Goal: Task Accomplishment & Management: Manage account settings

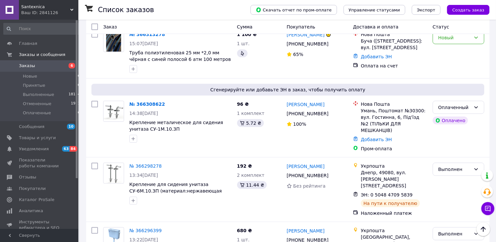
scroll to position [1150, 0]
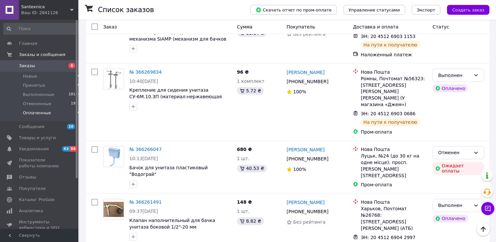
click at [36, 114] on span "Оплаченные" at bounding box center [37, 113] width 28 height 6
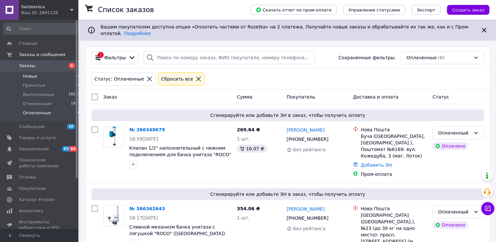
click at [29, 76] on span "Новые" at bounding box center [30, 76] width 14 height 6
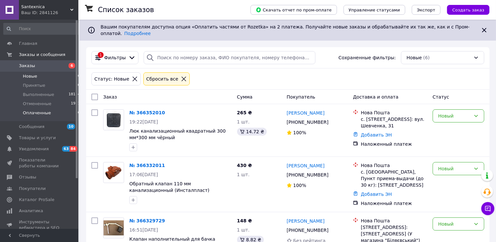
click at [35, 113] on span "Оплаченные" at bounding box center [37, 113] width 28 height 6
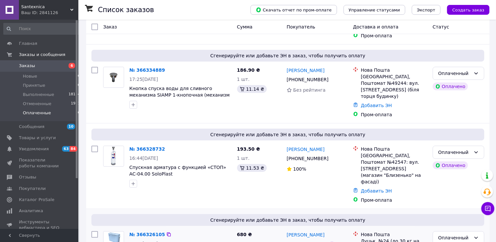
scroll to position [303, 0]
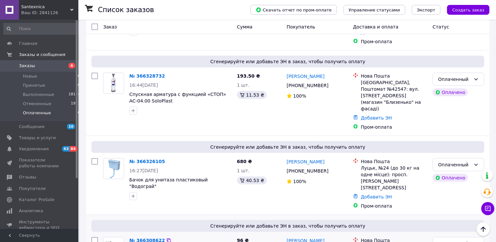
click at [146, 232] on link "№ 366308622" at bounding box center [147, 239] width 36 height 5
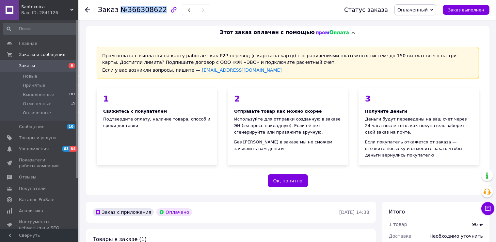
drag, startPoint x: 157, startPoint y: 9, endPoint x: 118, endPoint y: 10, distance: 38.9
click at [121, 10] on span "№366308622" at bounding box center [144, 10] width 46 height 8
copy span "№366308622"
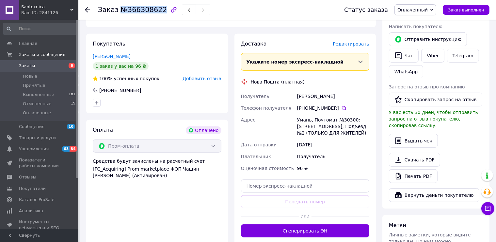
drag, startPoint x: 295, startPoint y: 82, endPoint x: 340, endPoint y: 80, distance: 44.8
click at [343, 90] on div "Получатель [PERSON_NAME] Телефон получателя [PHONE_NUMBER]   [PERSON_NAME], Поч…" at bounding box center [305, 132] width 131 height 84
copy div "Получатель [PERSON_NAME]"
drag, startPoint x: 157, startPoint y: 9, endPoint x: 120, endPoint y: 11, distance: 36.6
click at [121, 11] on span "№366308622" at bounding box center [144, 10] width 46 height 8
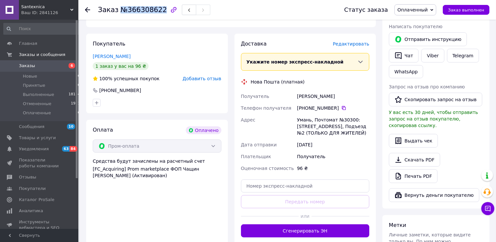
copy span "№366308622"
drag, startPoint x: 296, startPoint y: 81, endPoint x: 334, endPoint y: 84, distance: 38.1
click at [349, 90] on div "[PERSON_NAME]" at bounding box center [333, 96] width 75 height 12
copy div "[PERSON_NAME]"
drag, startPoint x: 297, startPoint y: 95, endPoint x: 339, endPoint y: 93, distance: 41.9
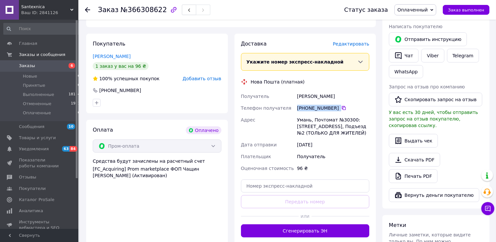
click at [339, 102] on div "[PHONE_NUMBER]" at bounding box center [333, 108] width 75 height 12
copy div "[PHONE_NUMBER]"
drag, startPoint x: 298, startPoint y: 105, endPoint x: 357, endPoint y: 122, distance: 61.1
click at [367, 123] on div "Умань, Почтомат №30300: [STREET_ADDRESS], Подъезд №2 (ТОЛЬКО ДЛЯ ЖИТЕЛЕЙ)" at bounding box center [333, 126] width 75 height 25
copy div "Умань, Почтомат №30300: [STREET_ADDRESS], Подъезд №2 (ТОЛЬКО ДЛЯ ЖИТЕЛЕЙ)"
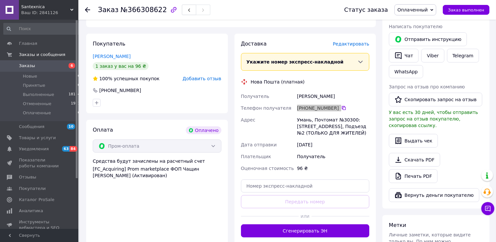
click at [428, 9] on span "Оплаченный" at bounding box center [413, 9] width 30 height 5
click at [420, 22] on li "Принят" at bounding box center [415, 23] width 41 height 10
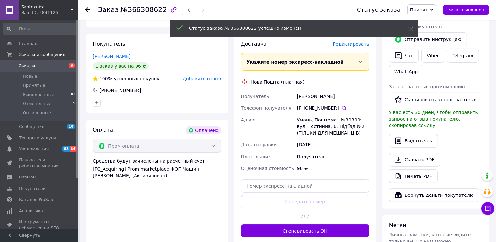
click at [87, 9] on icon at bounding box center [87, 9] width 5 height 5
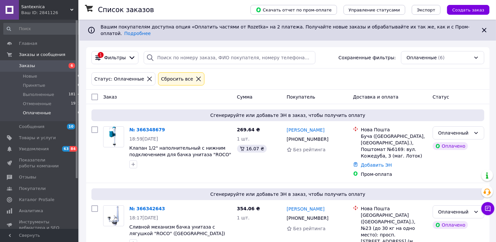
scroll to position [303, 0]
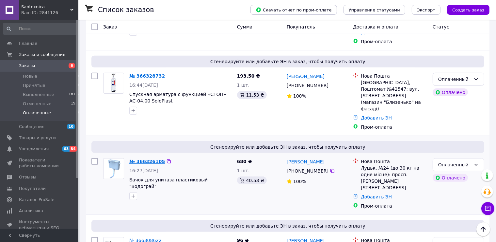
click at [139, 159] on link "№ 366326105" at bounding box center [147, 161] width 36 height 5
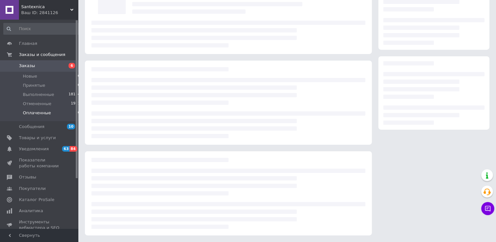
scroll to position [57, 0]
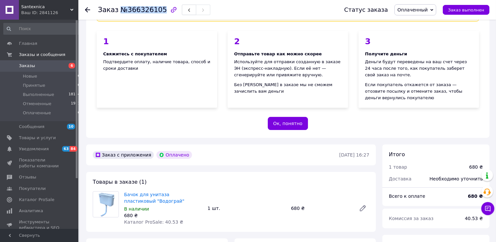
drag, startPoint x: 156, startPoint y: 10, endPoint x: 125, endPoint y: 10, distance: 31.1
click at [121, 11] on span "№366326105" at bounding box center [144, 10] width 46 height 8
copy span "№366326105"
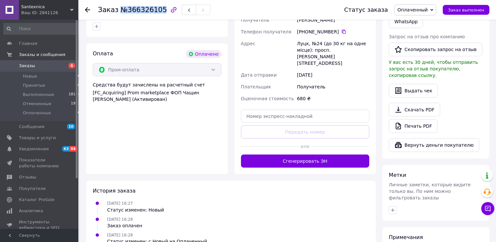
scroll to position [223, 0]
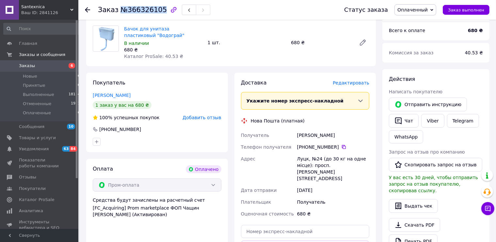
drag, startPoint x: 296, startPoint y: 127, endPoint x: 349, endPoint y: 131, distance: 53.4
click at [355, 131] on div "Получатель [PERSON_NAME] Телефон получателя [PHONE_NUMBER]   [PERSON_NAME], №24…" at bounding box center [305, 174] width 131 height 90
copy div "Получатель [PERSON_NAME]"
drag, startPoint x: 297, startPoint y: 141, endPoint x: 332, endPoint y: 140, distance: 34.7
click at [339, 141] on div "[PHONE_NUMBER]" at bounding box center [333, 147] width 75 height 12
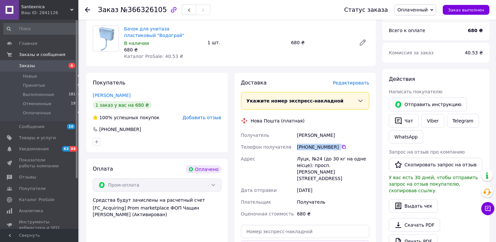
copy div "[PHONE_NUMBER]"
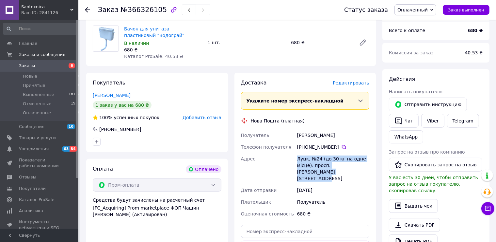
drag, startPoint x: 297, startPoint y: 150, endPoint x: 318, endPoint y: 167, distance: 26.4
click at [331, 169] on div "Луцк, №24 (до 30 кг на одне місце): просп. [PERSON_NAME][STREET_ADDRESS]" at bounding box center [333, 168] width 75 height 31
copy div "Луцк, №24 (до 30 кг на одне місце): просп. [PERSON_NAME][STREET_ADDRESS]"
click at [428, 11] on span "Оплаченный" at bounding box center [413, 9] width 30 height 5
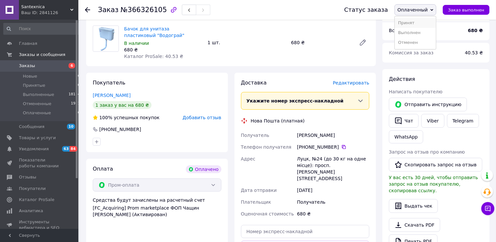
click at [422, 22] on li "Принят" at bounding box center [415, 23] width 41 height 10
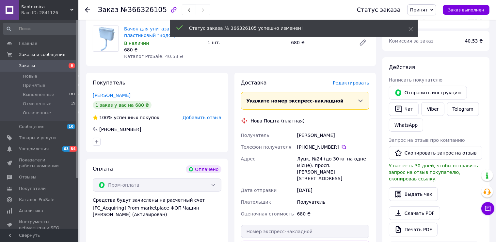
click at [87, 10] on use at bounding box center [87, 9] width 5 height 5
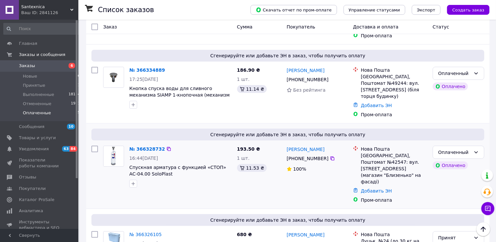
scroll to position [231, 0]
click at [145, 145] on link "№ 366328732" at bounding box center [147, 147] width 36 height 5
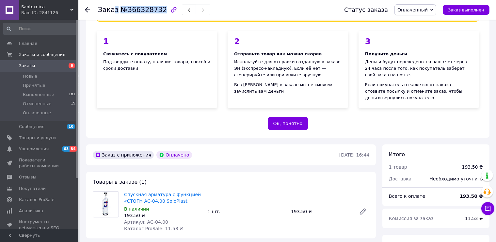
drag, startPoint x: 158, startPoint y: 8, endPoint x: 120, endPoint y: 11, distance: 38.0
click at [114, 14] on h1 "Заказ №366328732" at bounding box center [132, 10] width 69 height 8
drag, startPoint x: 149, startPoint y: 11, endPoint x: 155, endPoint y: 10, distance: 6.6
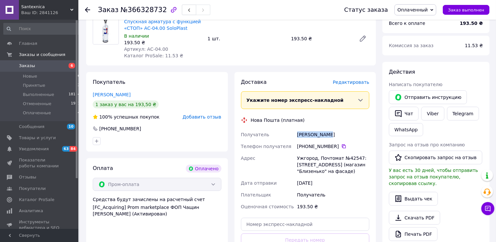
drag, startPoint x: 298, startPoint y: 126, endPoint x: 319, endPoint y: 127, distance: 20.3
click at [330, 128] on div "[PERSON_NAME]" at bounding box center [333, 134] width 75 height 12
drag, startPoint x: 298, startPoint y: 138, endPoint x: 334, endPoint y: 139, distance: 35.6
click at [337, 143] on div "[PHONE_NUMBER]" at bounding box center [333, 146] width 72 height 7
drag, startPoint x: 295, startPoint y: 152, endPoint x: 355, endPoint y: 169, distance: 63.0
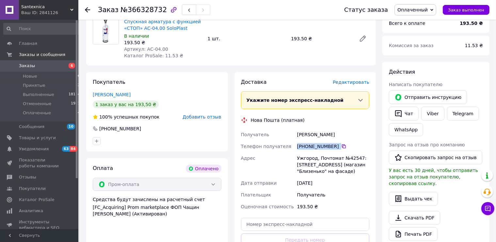
click at [358, 171] on div "Получатель [PERSON_NAME] Телефон получателя [PHONE_NUMBER]   Адрес [GEOGRAPHIC_…" at bounding box center [305, 170] width 131 height 84
drag, startPoint x: 305, startPoint y: 159, endPoint x: 301, endPoint y: 156, distance: 4.5
click at [305, 159] on div "Ужгород, Почтомат №42547: [STREET_ADDRESS] (магазин "Близенько" на фасаде)" at bounding box center [333, 164] width 75 height 25
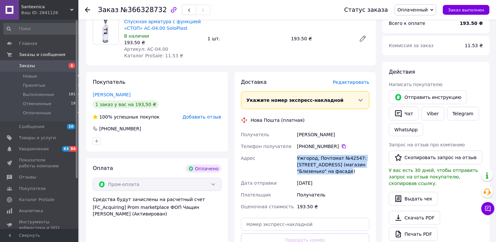
drag, startPoint x: 297, startPoint y: 151, endPoint x: 333, endPoint y: 164, distance: 38.8
click at [355, 166] on div "Ужгород, Почтомат №42547: [STREET_ADDRESS] (магазин "Близенько" на фасаде)" at bounding box center [333, 164] width 75 height 25
click at [426, 6] on span "Оплаченный" at bounding box center [416, 9] width 42 height 11
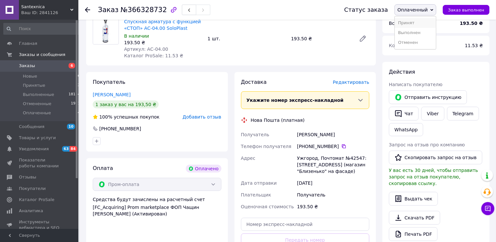
click at [424, 25] on li "Принят" at bounding box center [415, 23] width 41 height 10
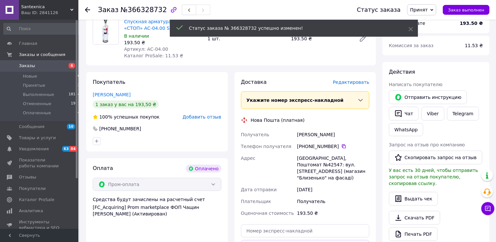
click at [87, 10] on use at bounding box center [87, 9] width 5 height 5
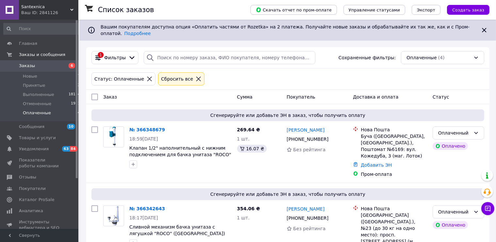
scroll to position [159, 0]
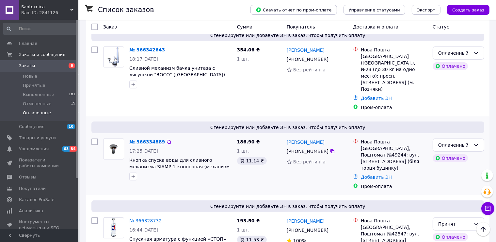
click at [142, 139] on link "№ 366334889" at bounding box center [147, 141] width 36 height 5
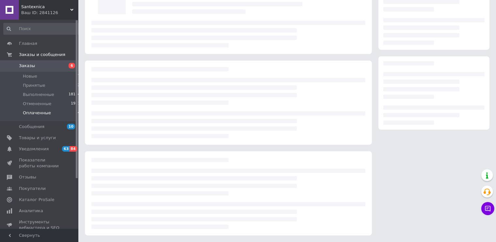
scroll to position [57, 0]
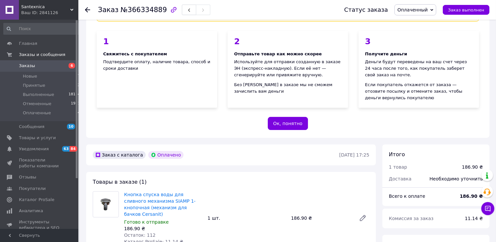
click at [167, 8] on div at bounding box center [174, 10] width 14 height 14
drag, startPoint x: 157, startPoint y: 11, endPoint x: 116, endPoint y: 8, distance: 41.6
click at [116, 8] on h1 "Заказ №366334889" at bounding box center [132, 10] width 69 height 8
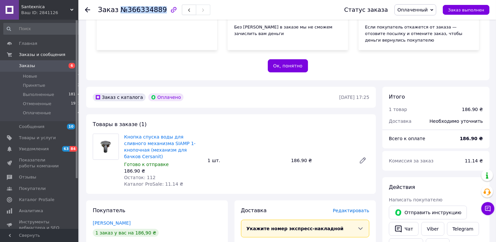
scroll to position [287, 0]
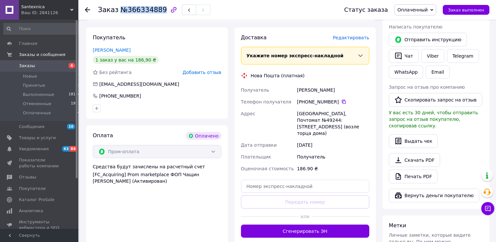
drag, startPoint x: 298, startPoint y: 76, endPoint x: 337, endPoint y: 78, distance: 39.3
click at [351, 84] on div "[PERSON_NAME]" at bounding box center [333, 90] width 75 height 12
drag, startPoint x: 297, startPoint y: 88, endPoint x: 338, endPoint y: 88, distance: 40.9
click at [338, 96] on div "[PHONE_NUMBER]" at bounding box center [333, 102] width 75 height 12
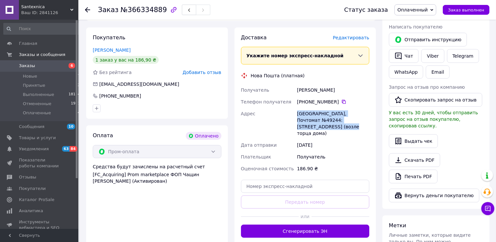
drag, startPoint x: 298, startPoint y: 99, endPoint x: 371, endPoint y: 112, distance: 74.3
click at [371, 112] on div "Доставка Редактировать Укажите номер экспресс-накладной Обязательно введите ном…" at bounding box center [306, 135] width 142 height 216
click at [428, 11] on span "Оплаченный" at bounding box center [413, 9] width 30 height 5
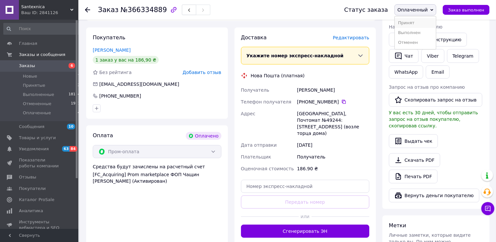
click at [422, 25] on li "Принят" at bounding box center [415, 23] width 41 height 10
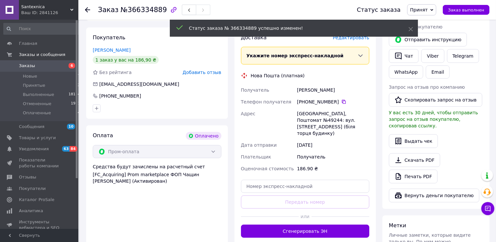
click at [88, 9] on icon at bounding box center [87, 9] width 5 height 5
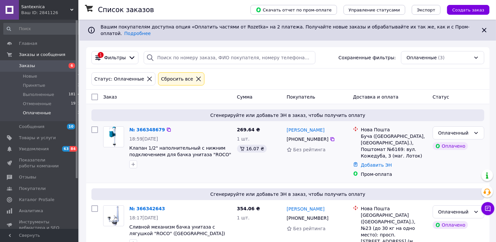
scroll to position [86, 0]
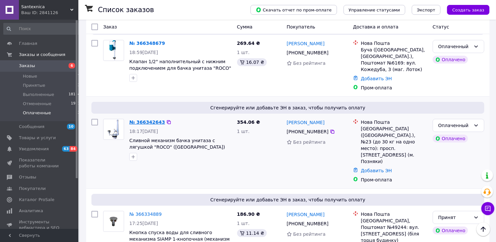
click at [143, 119] on link "№ 366342643" at bounding box center [147, 121] width 36 height 5
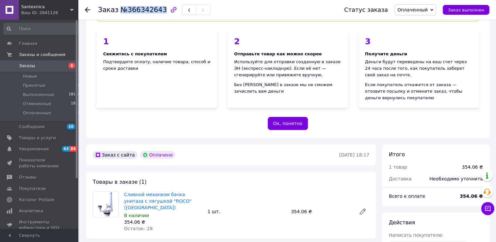
drag, startPoint x: 156, startPoint y: 9, endPoint x: 118, endPoint y: 10, distance: 38.6
click at [116, 10] on h1 "Заказ №366342643" at bounding box center [132, 10] width 69 height 8
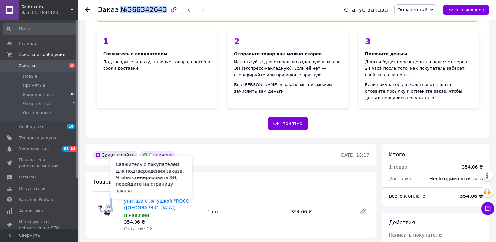
scroll to position [287, 0]
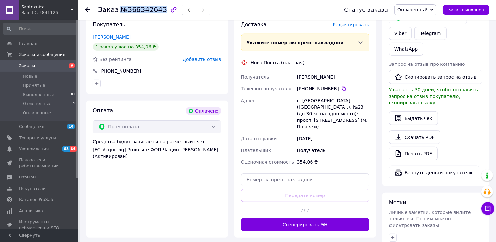
drag, startPoint x: 296, startPoint y: 65, endPoint x: 339, endPoint y: 65, distance: 43.1
click at [346, 71] on div "Получатель [PERSON_NAME] Телефон получателя [PHONE_NUMBER]   Адрес г. [GEOGRAPH…" at bounding box center [305, 119] width 131 height 97
drag, startPoint x: 306, startPoint y: 73, endPoint x: 338, endPoint y: 72, distance: 31.7
click at [338, 72] on div "Получатель [PERSON_NAME] Телефон получателя [PHONE_NUMBER]   Адрес г. [GEOGRAPH…" at bounding box center [305, 119] width 131 height 97
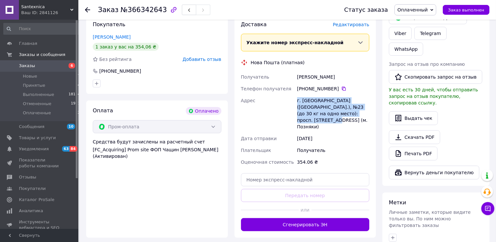
drag, startPoint x: 296, startPoint y: 87, endPoint x: 359, endPoint y: 103, distance: 64.4
click at [359, 103] on div "г. [GEOGRAPHIC_DATA] ([GEOGRAPHIC_DATA].), №23 (до 30 кг на одно место): просп.…" at bounding box center [333, 113] width 75 height 38
click at [426, 7] on span "Оплаченный" at bounding box center [413, 9] width 30 height 5
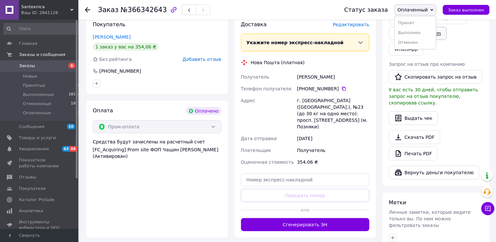
click at [417, 23] on li "Принят" at bounding box center [415, 23] width 41 height 10
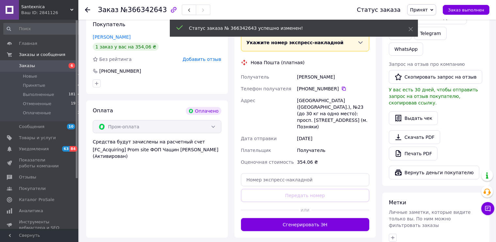
click at [87, 10] on use at bounding box center [87, 9] width 5 height 5
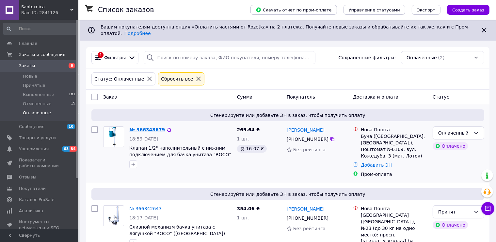
click at [145, 127] on link "№ 366348679" at bounding box center [147, 129] width 36 height 5
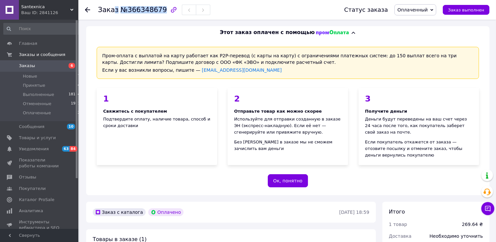
drag, startPoint x: 158, startPoint y: 10, endPoint x: 116, endPoint y: 10, distance: 41.8
click at [113, 10] on h1 "Заказ №366348679" at bounding box center [132, 10] width 69 height 8
click at [125, 9] on span "№366348679" at bounding box center [144, 10] width 46 height 8
drag, startPoint x: 157, startPoint y: 10, endPoint x: 125, endPoint y: 8, distance: 32.7
click at [121, 11] on span "№366348679" at bounding box center [144, 10] width 46 height 8
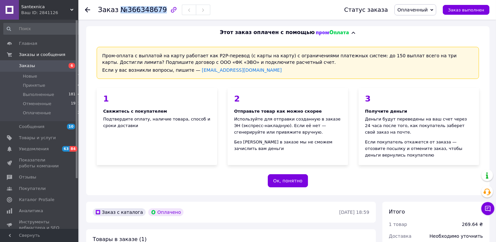
scroll to position [288, 0]
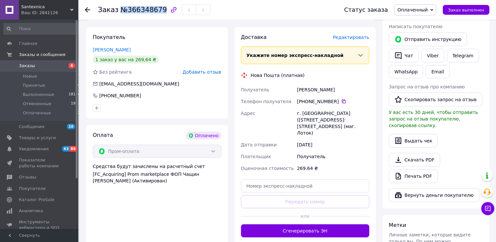
drag, startPoint x: 297, startPoint y: 76, endPoint x: 332, endPoint y: 75, distance: 34.7
click at [340, 84] on div "[PERSON_NAME]" at bounding box center [333, 90] width 75 height 12
drag, startPoint x: 296, startPoint y: 88, endPoint x: 337, endPoint y: 87, distance: 41.2
click at [337, 95] on div "[PHONE_NUMBER]" at bounding box center [333, 101] width 75 height 12
drag, startPoint x: 297, startPoint y: 98, endPoint x: 355, endPoint y: 115, distance: 60.4
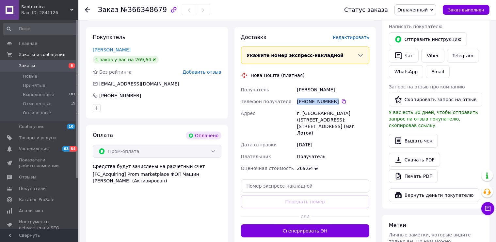
click at [361, 116] on div "г. [GEOGRAPHIC_DATA] ([STREET_ADDRESS]: [STREET_ADDRESS] (маг. Лоток)" at bounding box center [333, 122] width 75 height 31
click at [428, 10] on span "Оплаченный" at bounding box center [413, 9] width 30 height 5
click at [424, 22] on li "Принят" at bounding box center [415, 23] width 41 height 10
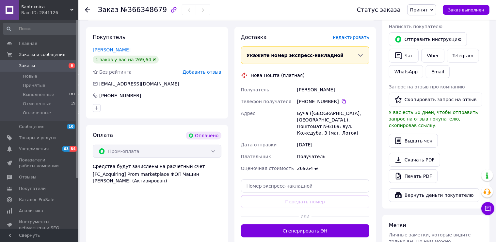
click at [88, 8] on icon at bounding box center [87, 9] width 5 height 5
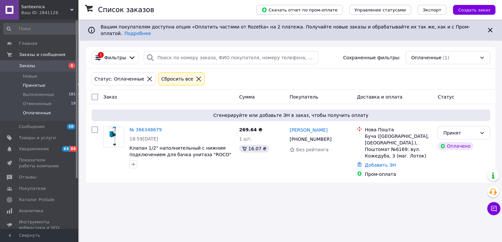
click at [31, 86] on span "Принятые" at bounding box center [34, 85] width 23 height 6
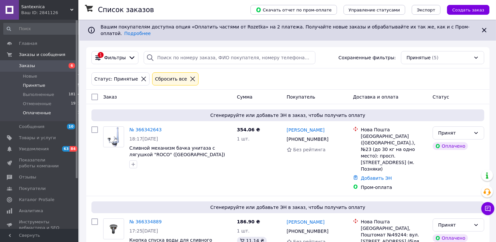
click at [37, 113] on span "Оплаченные" at bounding box center [37, 113] width 28 height 6
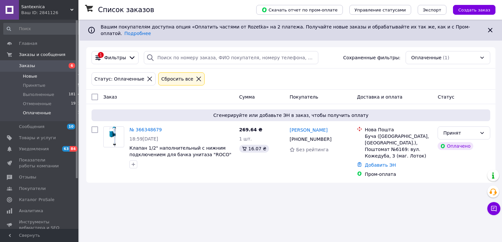
click at [30, 75] on span "Новые" at bounding box center [30, 76] width 14 height 6
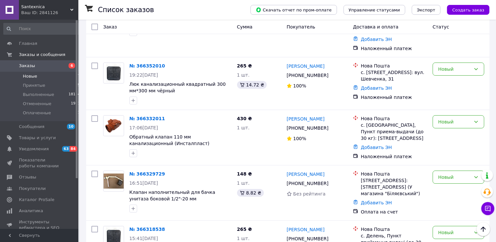
scroll to position [254, 0]
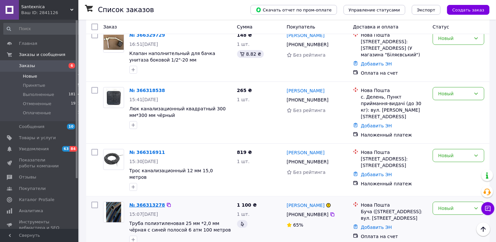
click at [143, 202] on link "№ 366313278" at bounding box center [147, 204] width 36 height 5
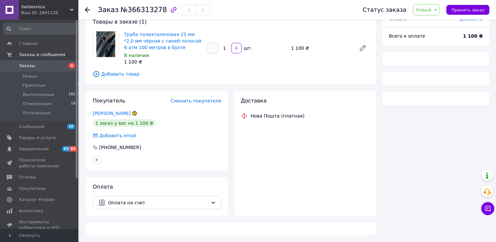
scroll to position [42, 0]
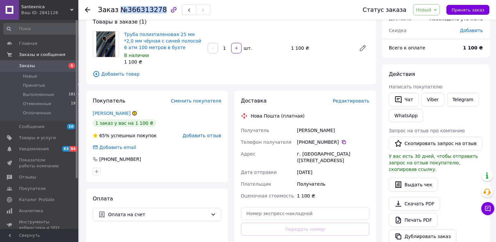
drag, startPoint x: 157, startPoint y: 10, endPoint x: 117, endPoint y: 7, distance: 39.6
click at [121, 7] on span "№366313278" at bounding box center [144, 10] width 46 height 8
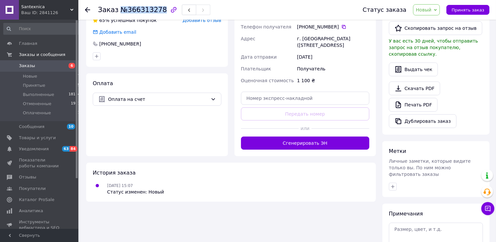
scroll to position [99, 0]
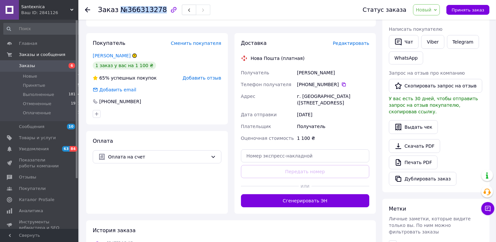
drag, startPoint x: 299, startPoint y: 71, endPoint x: 332, endPoint y: 69, distance: 33.8
click at [340, 68] on div "[PERSON_NAME]" at bounding box center [333, 73] width 75 height 12
drag, startPoint x: 295, startPoint y: 87, endPoint x: 331, endPoint y: 83, distance: 36.8
click at [335, 83] on div "Получатель [PERSON_NAME] Телефон получателя [PHONE_NUMBER]   Адрес г. Буча ([ST…" at bounding box center [305, 105] width 131 height 77
click at [326, 83] on div "[PHONE_NUMBER]" at bounding box center [333, 84] width 72 height 7
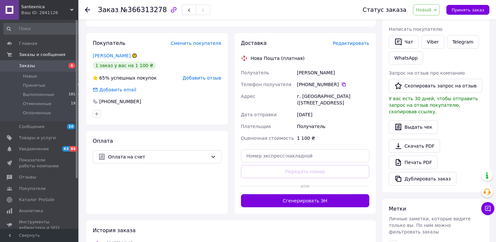
drag, startPoint x: 337, startPoint y: 84, endPoint x: 303, endPoint y: 84, distance: 34.0
click at [298, 85] on div "[PHONE_NUMBER]" at bounding box center [333, 84] width 72 height 7
drag, startPoint x: 302, startPoint y: 96, endPoint x: 355, endPoint y: 103, distance: 53.8
click at [361, 104] on div "Получатель [PERSON_NAME] Телефон получателя [PHONE_NUMBER]   Адрес г. Буча ([ST…" at bounding box center [305, 105] width 131 height 77
drag, startPoint x: 438, startPoint y: 12, endPoint x: 437, endPoint y: 17, distance: 5.0
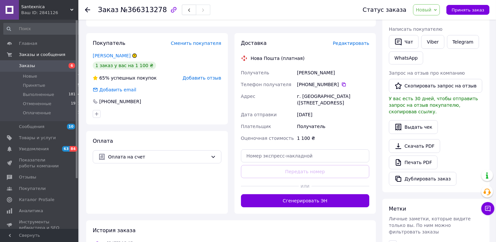
click at [432, 12] on span "Новый" at bounding box center [424, 9] width 16 height 5
click at [433, 23] on li "Принят" at bounding box center [431, 23] width 35 height 10
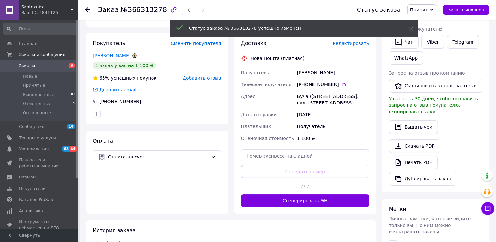
click at [87, 9] on icon at bounding box center [87, 9] width 5 height 5
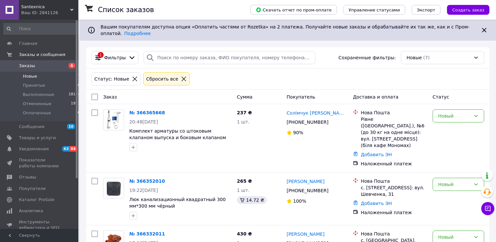
scroll to position [254, 0]
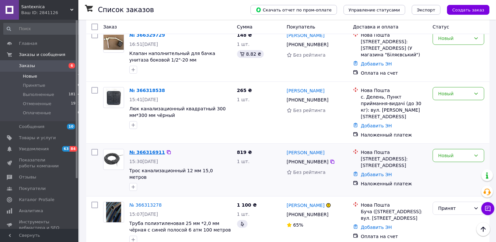
click at [142, 149] on link "№ 366316911" at bounding box center [147, 151] width 36 height 5
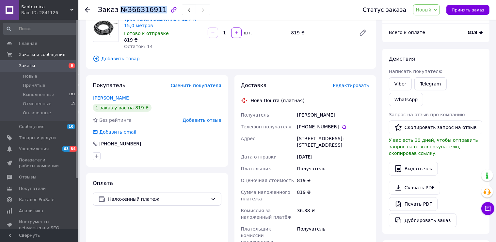
drag, startPoint x: 158, startPoint y: 10, endPoint x: 120, endPoint y: 9, distance: 37.3
click at [121, 8] on span "№366316911" at bounding box center [144, 10] width 46 height 8
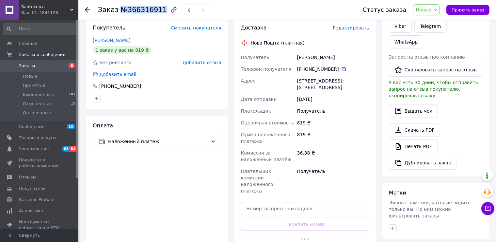
drag, startPoint x: 295, startPoint y: 59, endPoint x: 353, endPoint y: 60, distance: 57.2
click at [358, 61] on div "Получатель [PERSON_NAME] Телефон получателя [PHONE_NUMBER]   Адрес [STREET_ADDR…" at bounding box center [305, 123] width 131 height 145
drag, startPoint x: 297, startPoint y: 67, endPoint x: 337, endPoint y: 69, distance: 39.3
click at [337, 69] on div "[PHONE_NUMBER]" at bounding box center [333, 69] width 75 height 12
drag, startPoint x: 297, startPoint y: 80, endPoint x: 336, endPoint y: 91, distance: 39.6
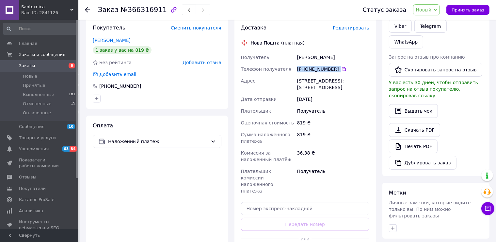
click at [336, 91] on div "[STREET_ADDRESS]: [STREET_ADDRESS]" at bounding box center [333, 84] width 75 height 18
click at [432, 10] on span "Новый" at bounding box center [424, 9] width 16 height 5
click at [433, 23] on li "Принят" at bounding box center [431, 23] width 35 height 10
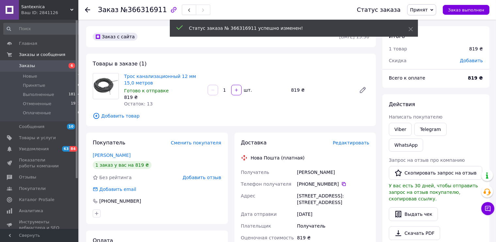
click at [88, 8] on icon at bounding box center [87, 9] width 5 height 5
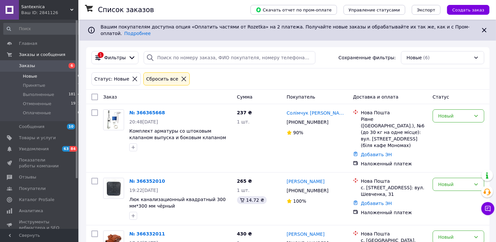
scroll to position [199, 0]
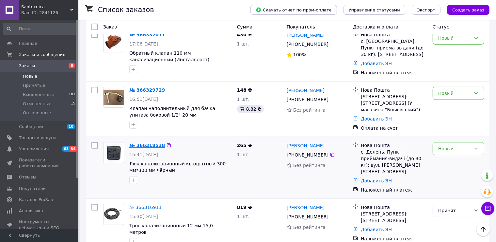
click at [142, 142] on link "№ 366318538" at bounding box center [147, 144] width 36 height 5
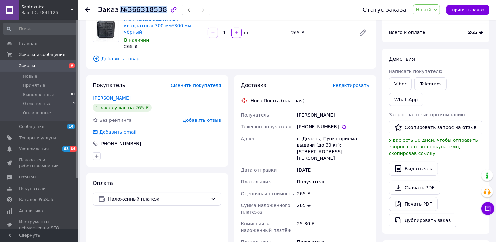
drag, startPoint x: 157, startPoint y: 9, endPoint x: 120, endPoint y: 12, distance: 37.0
click at [121, 12] on span "№366318538" at bounding box center [144, 10] width 46 height 8
drag, startPoint x: 297, startPoint y: 109, endPoint x: 327, endPoint y: 108, distance: 29.4
click at [342, 109] on div "[PERSON_NAME]" at bounding box center [333, 115] width 75 height 12
drag, startPoint x: 303, startPoint y: 121, endPoint x: 337, endPoint y: 119, distance: 34.1
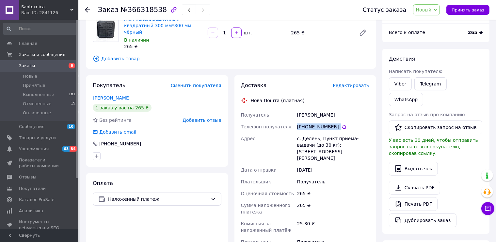
click at [339, 123] on div "[PHONE_NUMBER]" at bounding box center [333, 126] width 72 height 7
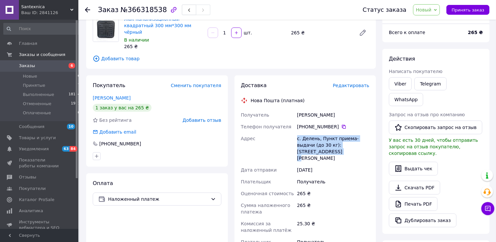
drag, startPoint x: 295, startPoint y: 133, endPoint x: 371, endPoint y: 142, distance: 76.7
click at [371, 142] on div "Доставка Редактировать Нова Пошта (платная) Получатель [PERSON_NAME] Телефон по…" at bounding box center [306, 205] width 142 height 261
click at [432, 8] on span "Новый" at bounding box center [424, 9] width 16 height 5
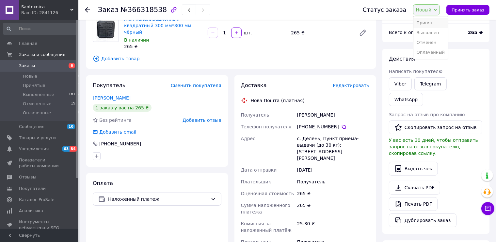
click at [435, 22] on li "Принят" at bounding box center [431, 23] width 35 height 10
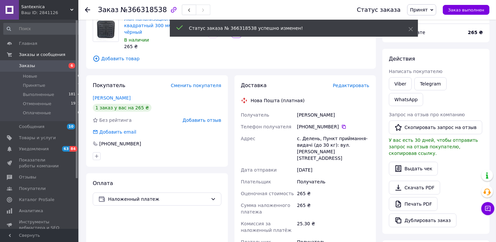
click at [88, 9] on icon at bounding box center [87, 9] width 5 height 5
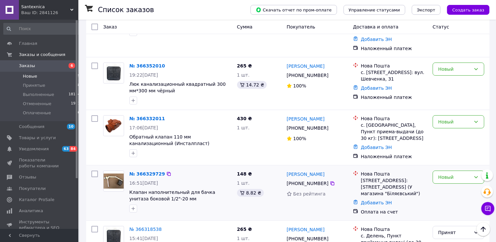
scroll to position [150, 0]
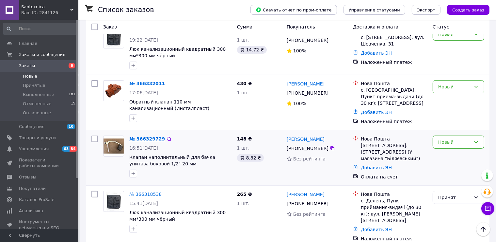
click at [135, 136] on link "№ 366329729" at bounding box center [147, 138] width 36 height 5
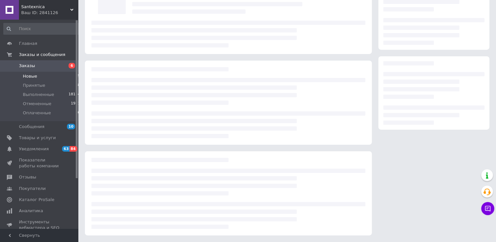
scroll to position [55, 0]
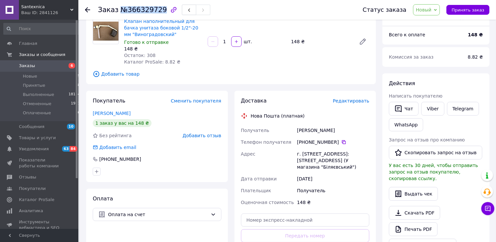
drag, startPoint x: 158, startPoint y: 8, endPoint x: 117, endPoint y: 7, distance: 40.2
click at [121, 7] on span "№366329729" at bounding box center [144, 10] width 46 height 8
drag, startPoint x: 297, startPoint y: 131, endPoint x: 325, endPoint y: 130, distance: 27.5
click at [339, 129] on div "[PERSON_NAME]" at bounding box center [333, 130] width 75 height 12
drag, startPoint x: 299, startPoint y: 141, endPoint x: 329, endPoint y: 144, distance: 30.2
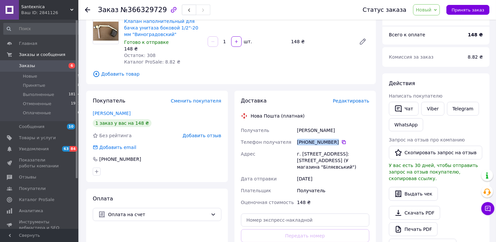
click at [337, 139] on div "[PHONE_NUMBER]" at bounding box center [333, 142] width 72 height 7
drag, startPoint x: 297, startPoint y: 152, endPoint x: 343, endPoint y: 178, distance: 53.0
click at [343, 173] on div "г. [STREET_ADDRESS]: [STREET_ADDRESS] (У магазина "Біляєвський")" at bounding box center [333, 160] width 75 height 25
click at [438, 7] on span "Новый" at bounding box center [426, 9] width 27 height 11
click at [437, 22] on li "Принят" at bounding box center [431, 23] width 35 height 10
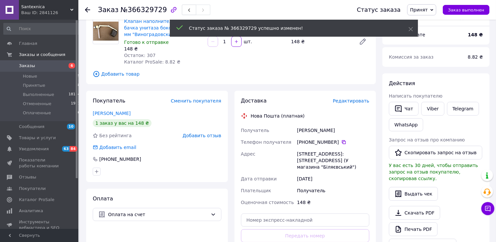
click at [85, 12] on icon at bounding box center [87, 9] width 5 height 5
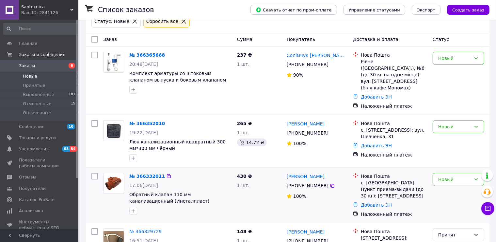
scroll to position [95, 0]
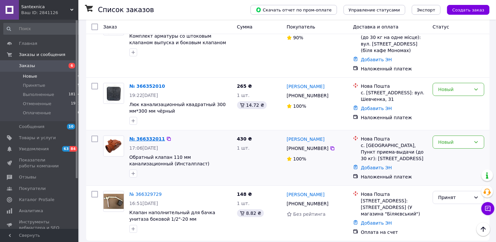
click at [137, 136] on link "№ 366332011" at bounding box center [147, 138] width 36 height 5
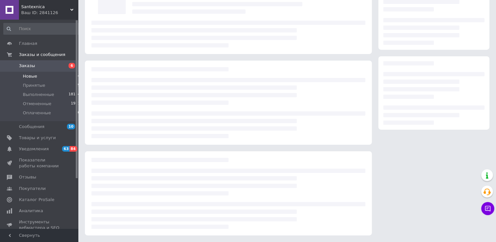
scroll to position [57, 0]
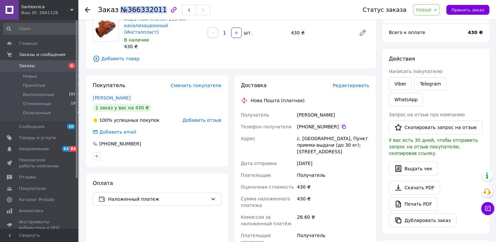
drag, startPoint x: 157, startPoint y: 9, endPoint x: 126, endPoint y: 7, distance: 30.8
click at [121, 7] on span "№366332011" at bounding box center [144, 10] width 46 height 8
drag, startPoint x: 298, startPoint y: 109, endPoint x: 328, endPoint y: 105, distance: 30.6
click at [337, 109] on div "[PERSON_NAME]" at bounding box center [333, 115] width 75 height 12
drag, startPoint x: 337, startPoint y: 120, endPoint x: 297, endPoint y: 119, distance: 39.6
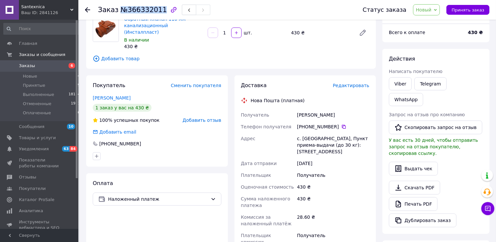
click at [296, 119] on div "Получатель [PERSON_NAME] Телефон получателя [PHONE_NUMBER]   Адрес с. Вертокиев…" at bounding box center [305, 185] width 131 height 152
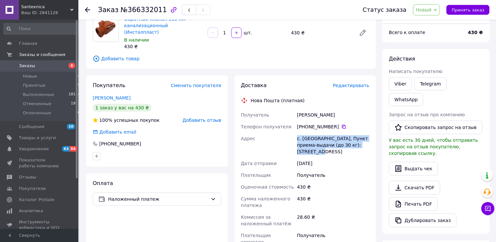
drag, startPoint x: 296, startPoint y: 135, endPoint x: 349, endPoint y: 143, distance: 53.8
click at [354, 144] on div "с. [GEOGRAPHIC_DATA], Пункт приема-выдачи (до 30 кг): [STREET_ADDRESS]" at bounding box center [333, 144] width 75 height 25
drag, startPoint x: 436, startPoint y: 8, endPoint x: 434, endPoint y: 25, distance: 17.0
click at [432, 10] on span "Новый" at bounding box center [424, 9] width 16 height 5
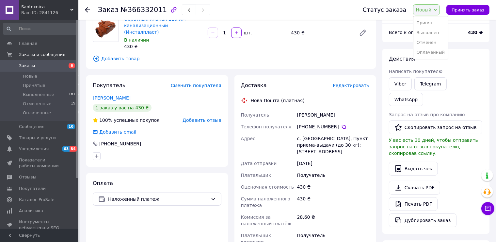
click at [433, 24] on li "Принят" at bounding box center [431, 23] width 35 height 10
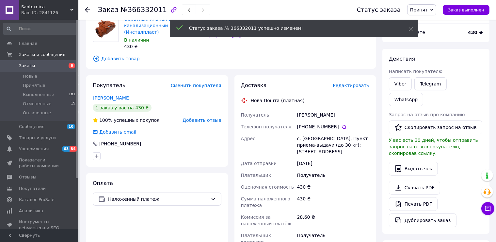
drag, startPoint x: 87, startPoint y: 8, endPoint x: 86, endPoint y: 156, distance: 147.4
click at [87, 8] on use at bounding box center [87, 9] width 5 height 5
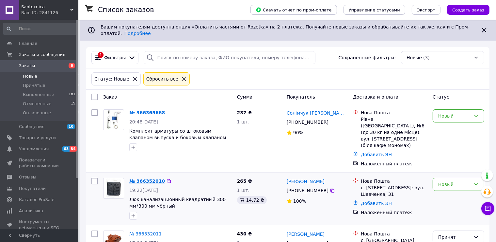
click at [143, 178] on link "№ 366352010" at bounding box center [147, 180] width 36 height 5
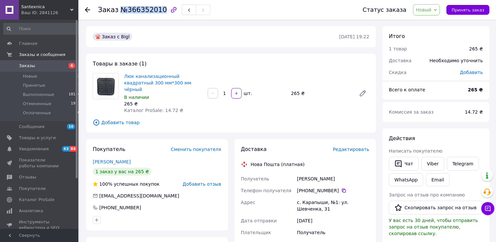
drag, startPoint x: 157, startPoint y: 10, endPoint x: 118, endPoint y: 9, distance: 38.2
click at [121, 9] on span "№366352010" at bounding box center [144, 10] width 46 height 8
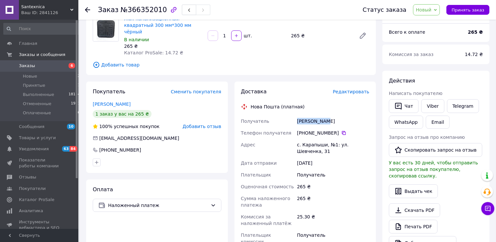
drag, startPoint x: 324, startPoint y: 116, endPoint x: 297, endPoint y: 114, distance: 26.9
click at [297, 115] on div "[PERSON_NAME]" at bounding box center [333, 121] width 75 height 12
drag, startPoint x: 336, startPoint y: 125, endPoint x: 303, endPoint y: 128, distance: 33.9
click at [297, 127] on div "[PHONE_NUMBER]" at bounding box center [333, 133] width 75 height 12
drag, startPoint x: 294, startPoint y: 137, endPoint x: 304, endPoint y: 142, distance: 11.3
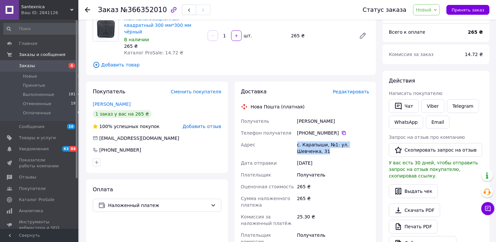
click at [307, 145] on div "Получатель [PERSON_NAME] Телефон получателя [PHONE_NUMBER]   Адрес с. Карапыши,…" at bounding box center [305, 187] width 131 height 145
drag, startPoint x: 439, startPoint y: 6, endPoint x: 437, endPoint y: 10, distance: 4.8
click at [439, 6] on span "Новый" at bounding box center [426, 9] width 27 height 11
click at [435, 22] on li "Принят" at bounding box center [431, 23] width 35 height 10
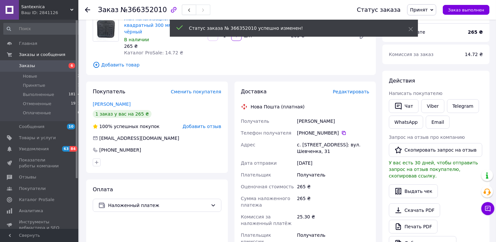
drag, startPoint x: 87, startPoint y: 11, endPoint x: 90, endPoint y: 42, distance: 30.2
click at [87, 11] on use at bounding box center [87, 9] width 5 height 5
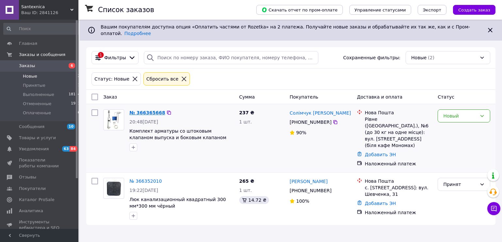
click at [142, 110] on link "№ 366365668" at bounding box center [147, 112] width 36 height 5
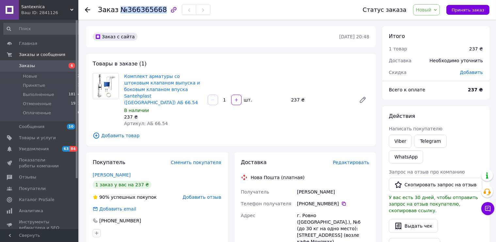
drag, startPoint x: 156, startPoint y: 9, endPoint x: 117, endPoint y: 10, distance: 39.2
click at [121, 10] on span "№366365668" at bounding box center [144, 10] width 46 height 8
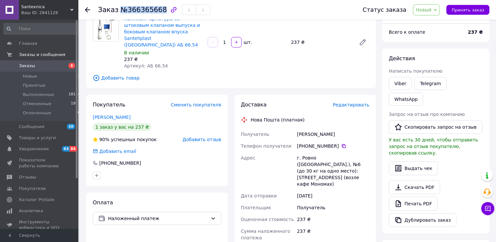
drag, startPoint x: 296, startPoint y: 125, endPoint x: 331, endPoint y: 129, distance: 35.5
click at [346, 128] on div "[PERSON_NAME]" at bounding box center [333, 134] width 75 height 12
drag, startPoint x: 296, startPoint y: 139, endPoint x: 334, endPoint y: 139, distance: 37.6
click at [337, 139] on div "Получатель [PERSON_NAME] Телефон получателя [PHONE_NUMBER]   Адрес г. Ровно (Ро…" at bounding box center [305, 210] width 131 height 165
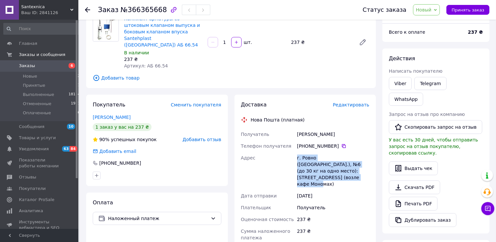
drag, startPoint x: 291, startPoint y: 153, endPoint x: 335, endPoint y: 171, distance: 47.8
click at [335, 172] on div "Получатель [PERSON_NAME] Телефон получателя [PHONE_NUMBER]   Адрес г. Ровно (Ро…" at bounding box center [305, 210] width 131 height 165
click at [432, 8] on span "Новый" at bounding box center [424, 9] width 16 height 5
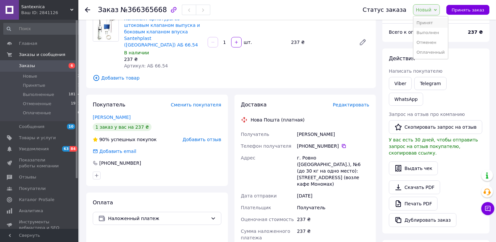
click at [431, 23] on li "Принят" at bounding box center [431, 23] width 35 height 10
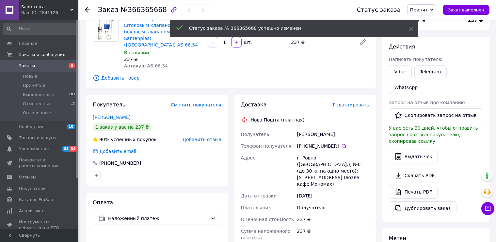
click at [87, 8] on use at bounding box center [87, 9] width 5 height 5
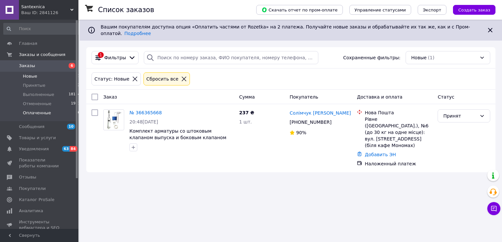
click at [37, 111] on span "Оплаченные" at bounding box center [37, 113] width 28 height 6
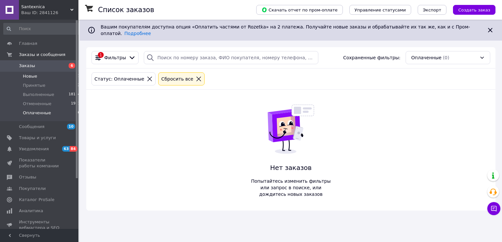
click at [28, 76] on span "Новые" at bounding box center [30, 76] width 14 height 6
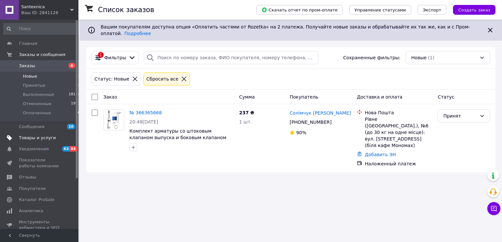
click at [32, 139] on span "Товары и услуги" at bounding box center [37, 138] width 37 height 6
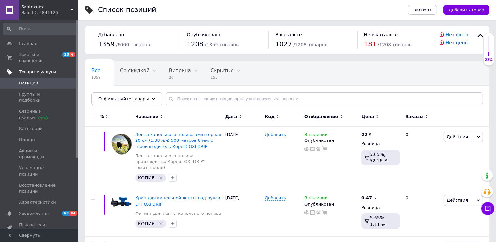
click at [32, 69] on span "Товары и услуги" at bounding box center [37, 72] width 37 height 6
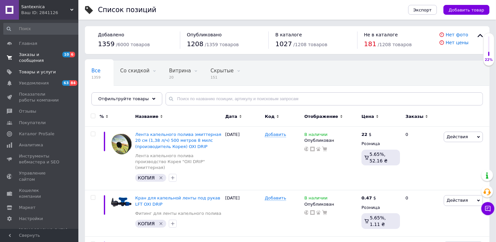
click at [26, 54] on span "Заказы и сообщения" at bounding box center [40, 58] width 42 height 12
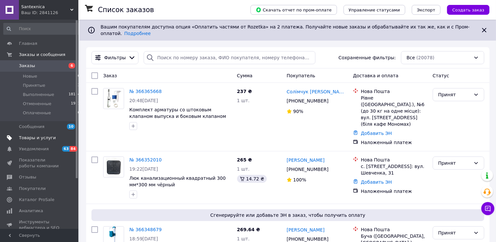
click at [26, 137] on span "Товары и услуги" at bounding box center [37, 138] width 37 height 6
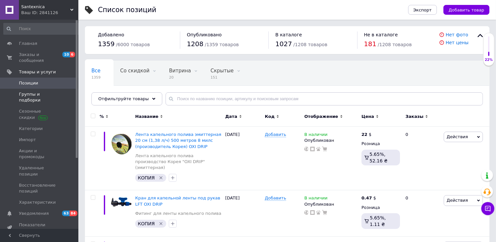
click at [49, 91] on span "Группы и подборки" at bounding box center [40, 97] width 42 height 12
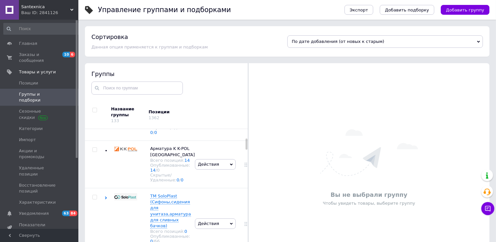
scroll to position [58, 0]
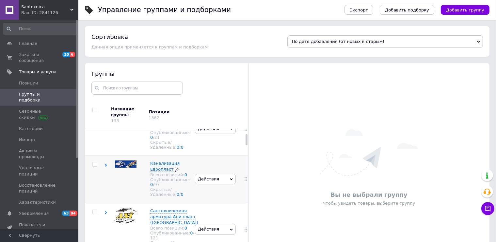
click at [157, 170] on span "Канализация Европласт" at bounding box center [164, 165] width 29 height 11
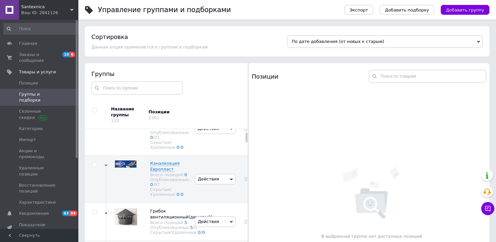
scroll to position [173, 0]
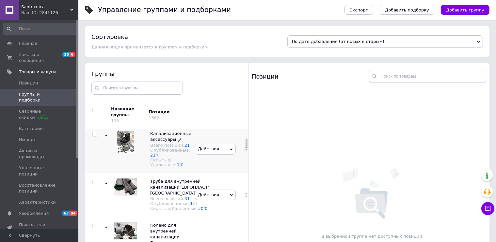
click at [165, 142] on span "Канализационные аксессуары" at bounding box center [170, 136] width 41 height 11
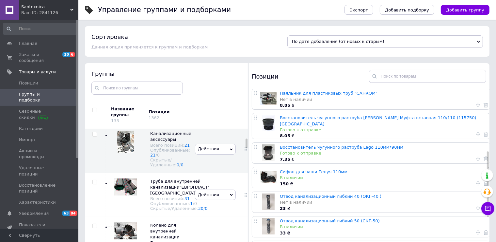
scroll to position [328, 0]
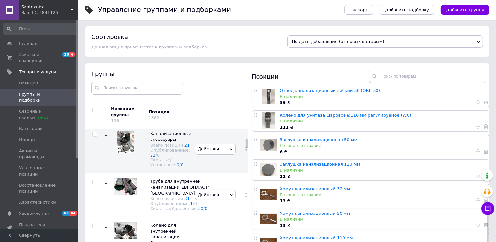
click at [317, 161] on link "Заглушка канализационная 110 мм" at bounding box center [320, 163] width 80 height 5
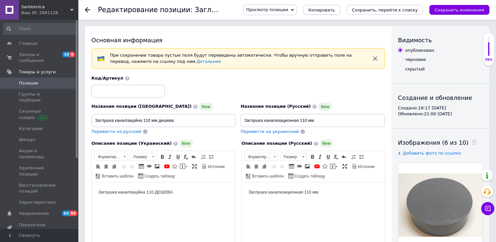
click at [335, 9] on span "Копировать" at bounding box center [322, 10] width 26 height 5
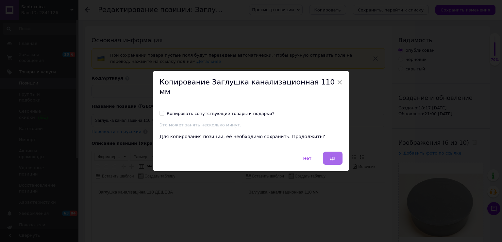
click at [330, 156] on span "Да" at bounding box center [333, 158] width 6 height 5
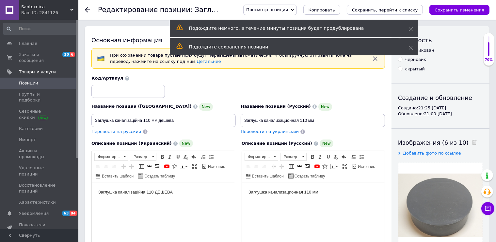
click at [376, 58] on icon "button" at bounding box center [375, 58] width 4 height 4
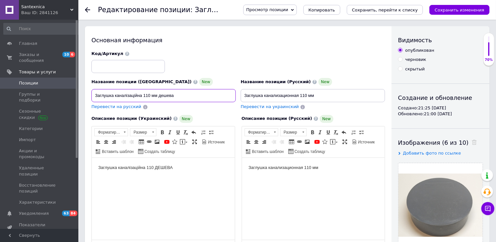
click at [144, 95] on input "Заглушка каналізаційна 110 мм дешева" at bounding box center [164, 95] width 144 height 13
click at [154, 95] on input "Заглушка каналізаційна 160 мм дешева" at bounding box center [164, 95] width 144 height 13
click at [156, 96] on input "Заглушка каналізаційна 160 мм дешева" at bounding box center [164, 95] width 144 height 13
click at [139, 95] on input "Заглушка каналізаційна 160 мм дешева" at bounding box center [164, 95] width 144 height 13
click at [156, 95] on input "Заглушка каналізаційна 160 мм дешева" at bounding box center [164, 95] width 144 height 13
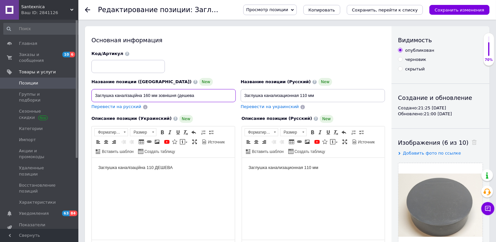
click at [191, 96] on input "Заглушка каналізаційна 160 мм зовнішня (дешева" at bounding box center [164, 95] width 144 height 13
type input "Заглушка каналізаційна 160 мм зовнішня (дешева)"
click at [299, 93] on input "Заглушка канализационная 110 мм" at bounding box center [313, 95] width 144 height 13
click at [313, 97] on input "Заглушка канализационная 160 мм" at bounding box center [313, 95] width 144 height 13
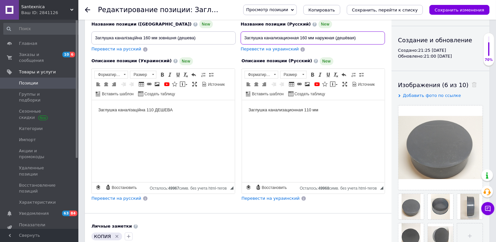
type input "Заглушка канализационная 160 мм наружная (дешёвая)"
drag, startPoint x: 180, startPoint y: 37, endPoint x: 104, endPoint y: 34, distance: 76.2
click at [92, 33] on input "Заглушка каналізаційна 160 мм зовнішня (дешева)" at bounding box center [164, 37] width 144 height 13
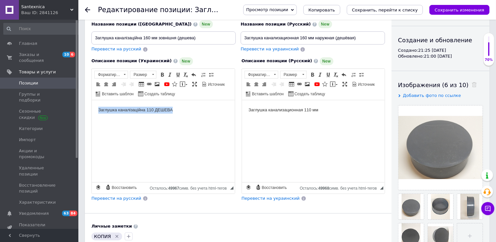
drag, startPoint x: 178, startPoint y: 112, endPoint x: 89, endPoint y: 111, distance: 88.6
click at [92, 111] on html "Заглушка каналізаційна 110 ДЕШЕВА" at bounding box center [163, 141] width 143 height 82
drag, startPoint x: 355, startPoint y: 38, endPoint x: 251, endPoint y: 39, distance: 103.6
click at [241, 34] on input "Заглушка канализационная 160 мм наружная (дешёвая)" at bounding box center [313, 37] width 144 height 13
drag, startPoint x: 319, startPoint y: 113, endPoint x: 243, endPoint y: 112, distance: 76.5
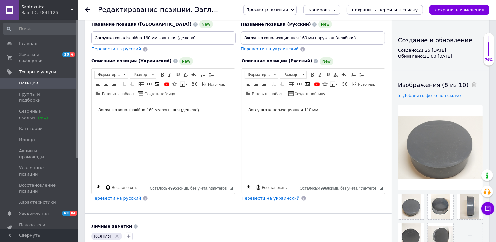
click at [243, 112] on html "Заглушка канализационная 110 мм" at bounding box center [313, 141] width 143 height 82
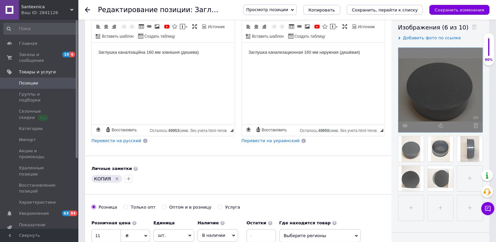
click at [477, 122] on div at bounding box center [441, 90] width 84 height 84
click at [475, 125] on use at bounding box center [476, 125] width 5 height 5
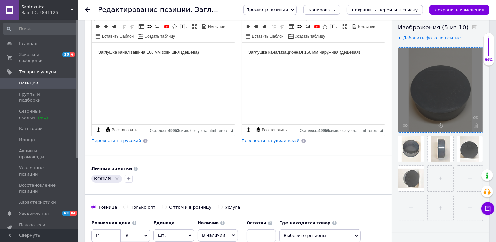
click at [476, 125] on icon at bounding box center [476, 125] width 5 height 5
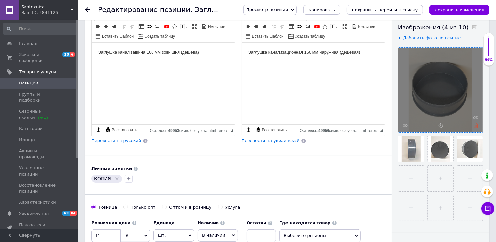
click at [475, 126] on use at bounding box center [476, 125] width 5 height 5
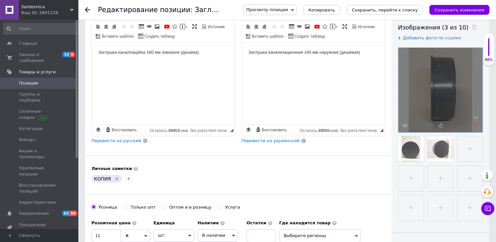
click at [477, 126] on icon at bounding box center [476, 125] width 5 height 5
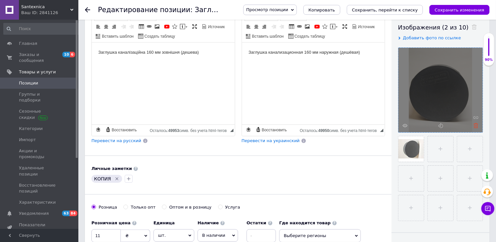
click at [477, 125] on icon at bounding box center [476, 125] width 5 height 5
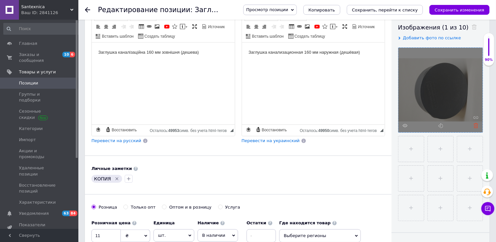
click at [477, 124] on use at bounding box center [476, 125] width 5 height 5
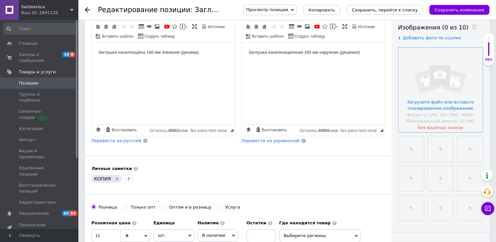
click at [447, 126] on input "file" at bounding box center [441, 90] width 84 height 84
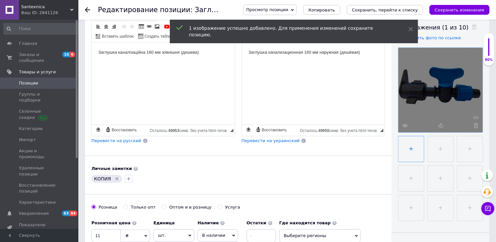
click at [412, 147] on input "file" at bounding box center [411, 148] width 25 height 25
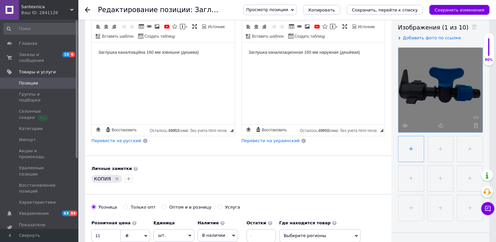
type input "C:\fakepath\0-02-05-55e6b1a55a0e1f4d23d29a1de401c82038a5f3dce502ad69ea11a52e9cd…"
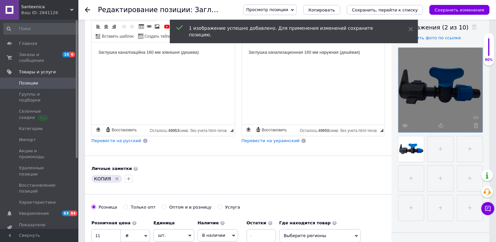
click at [477, 124] on icon at bounding box center [476, 125] width 5 height 5
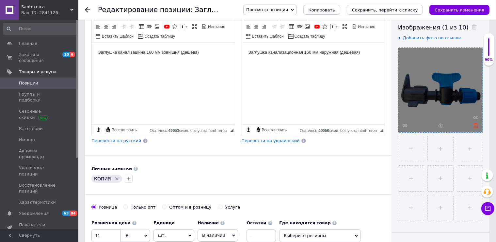
click at [476, 125] on use at bounding box center [476, 125] width 5 height 5
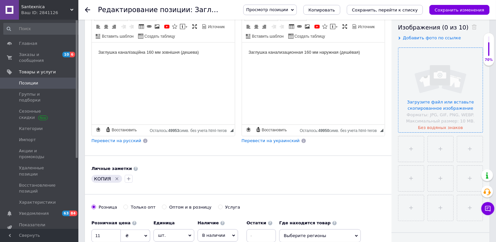
click at [433, 103] on input "file" at bounding box center [441, 90] width 84 height 84
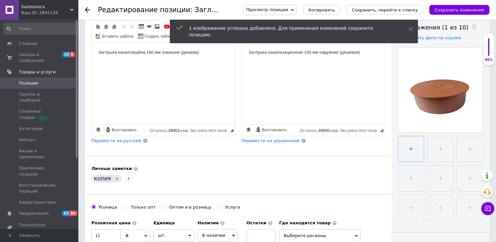
click at [410, 147] on input "file" at bounding box center [411, 148] width 25 height 25
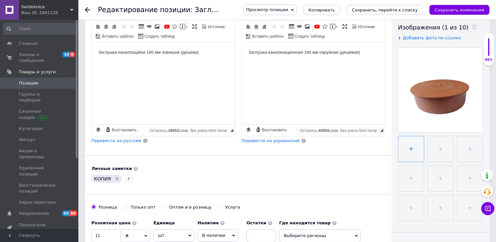
type input "C:\fakepath\0-02-05-724151d6ca057b98d76e304f89e8ee0c12a81a8cfc31fa0ee2dddd6d31b…"
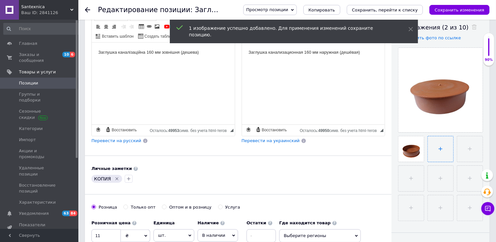
click at [438, 148] on input "file" at bounding box center [440, 148] width 25 height 25
type input "C:\fakepath\0-02-05-b2f8bcb8e14bcb2af627397500326a738813b2e5c84c2725bb23fa5cbca…"
click at [468, 146] on input "file" at bounding box center [470, 148] width 25 height 25
type input "C:\fakepath\0-02-05-c8300faac9c844b57be28d2072140626ad445fa1ca4e0e1b1b3f3a22b32…"
click at [412, 178] on input "file" at bounding box center [411, 177] width 25 height 25
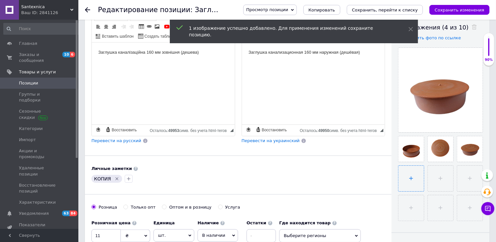
type input "C:\fakepath\0-02-05-d073db976dfb83c92667dd8818bd4a3dd70c50531735ba3bc53ed2d7ee1…"
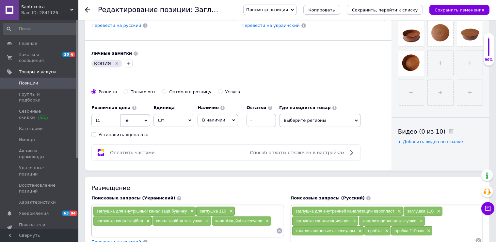
scroll to position [288, 0]
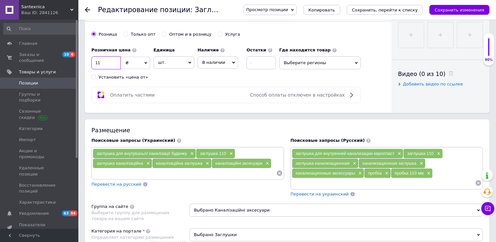
drag, startPoint x: 105, startPoint y: 62, endPoint x: 88, endPoint y: 60, distance: 16.4
click at [92, 60] on input "11" at bounding box center [106, 62] width 29 height 13
type input "40"
click at [162, 32] on input "Оптом и в розницу" at bounding box center [164, 34] width 4 height 4
radio input "true"
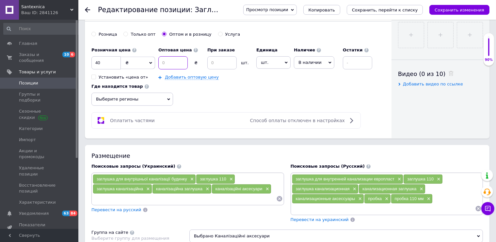
click at [172, 58] on input at bounding box center [173, 62] width 29 height 13
click at [215, 62] on input at bounding box center [222, 62] width 29 height 13
type input "1000"
drag, startPoint x: 357, startPoint y: 61, endPoint x: 359, endPoint y: 65, distance: 4.6
click at [354, 61] on input at bounding box center [357, 62] width 29 height 13
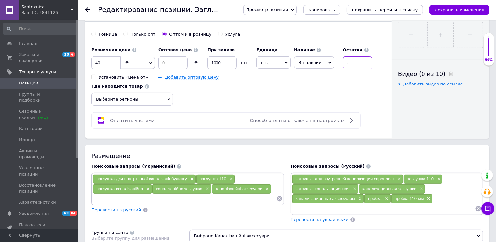
drag, startPoint x: 351, startPoint y: 64, endPoint x: 338, endPoint y: 64, distance: 12.7
click at [343, 64] on input at bounding box center [357, 62] width 29 height 13
click at [171, 59] on input at bounding box center [173, 62] width 29 height 13
type input "2"
click at [358, 61] on input at bounding box center [357, 62] width 29 height 13
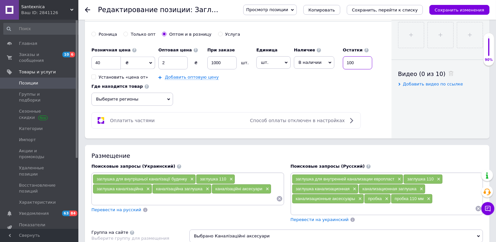
type input "100"
click at [172, 60] on input "2" at bounding box center [173, 62] width 29 height 13
click at [162, 97] on span "Выберите регионы" at bounding box center [133, 98] width 82 height 13
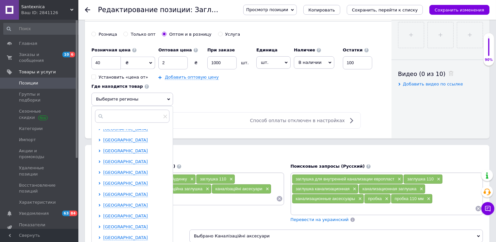
scroll to position [135, 0]
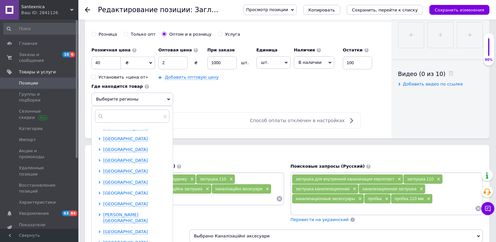
click at [129, 190] on span "[GEOGRAPHIC_DATA]" at bounding box center [125, 192] width 45 height 5
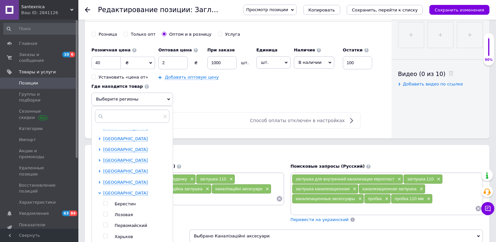
scroll to position [178, 0]
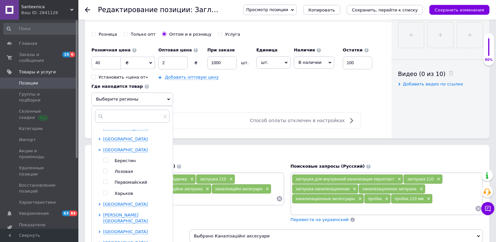
click at [107, 191] on input "checkbox" at bounding box center [105, 193] width 4 height 4
checkbox input "true"
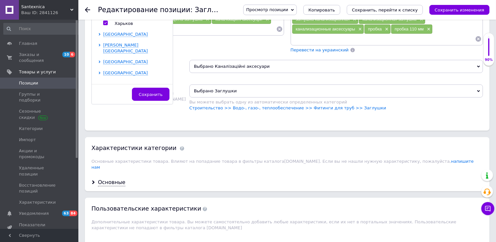
scroll to position [518, 0]
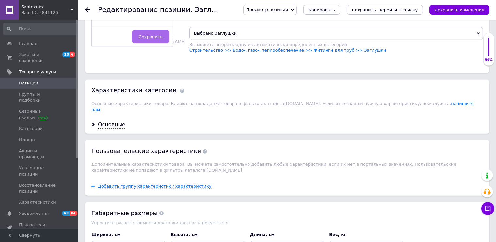
click at [147, 36] on span "Сохранить" at bounding box center [151, 36] width 24 height 5
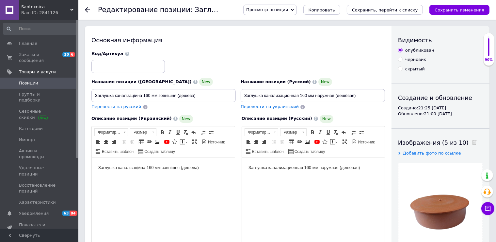
scroll to position [173, 0]
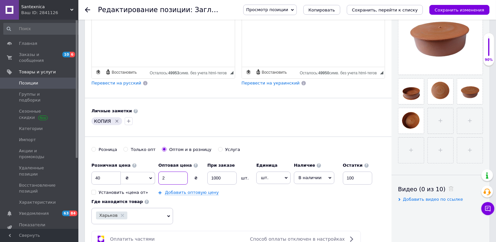
click at [169, 175] on input "2" at bounding box center [173, 177] width 29 height 13
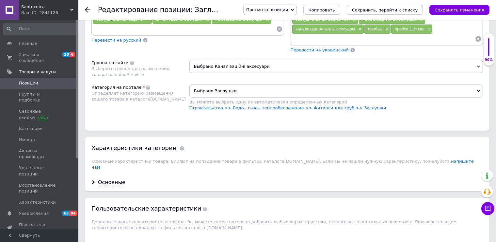
scroll to position [288, 0]
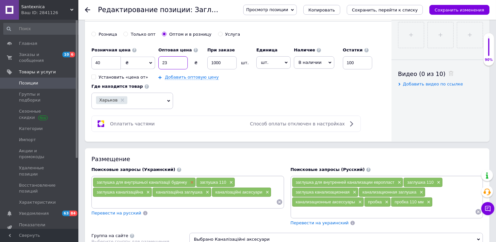
type input "23"
click at [189, 180] on span "×" at bounding box center [191, 182] width 5 height 6
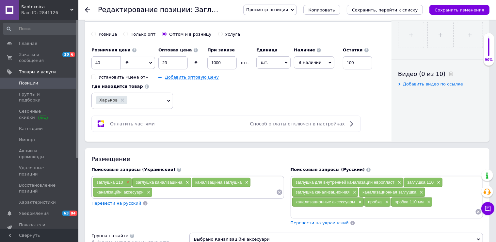
click at [126, 180] on span "×" at bounding box center [127, 182] width 5 height 6
click at [145, 180] on span "×" at bounding box center [147, 182] width 5 height 6
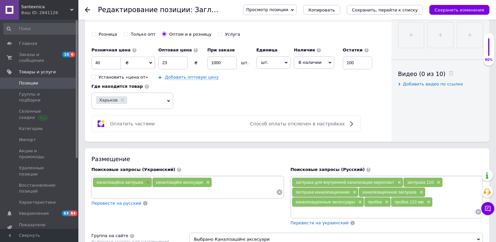
click at [146, 181] on span "×" at bounding box center [147, 182] width 5 height 6
click at [147, 179] on span "×" at bounding box center [147, 182] width 5 height 6
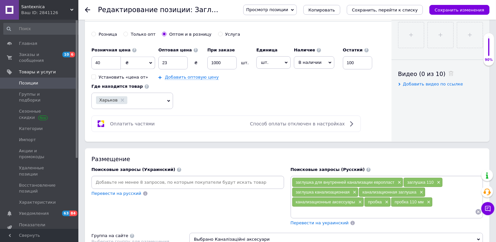
click at [126, 180] on input at bounding box center [188, 182] width 190 height 10
type input "Заглушка каналізаційна 160 мм"
type input "каналізаційна заглушка 160 мм"
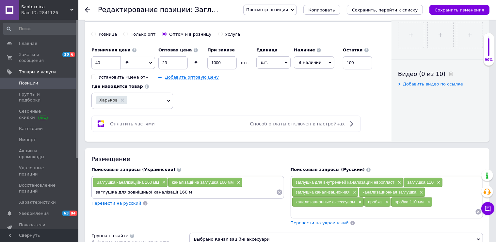
type input "заглушка для зовнішньої каналізації 160 мм"
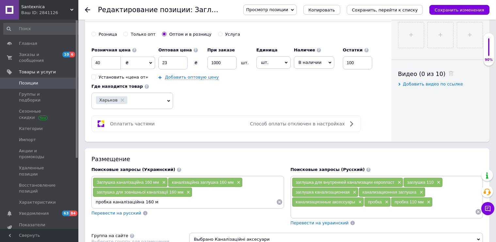
type input "пробка каналізаційна 160 мм"
type input "заглушка 160 мм для каналізації"
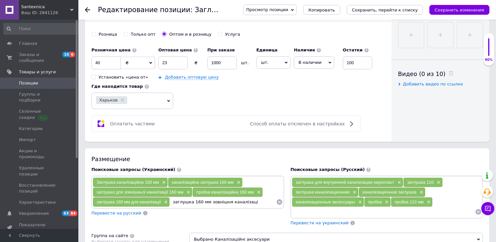
type input "заглушка 160 мм зовнішня каналізація"
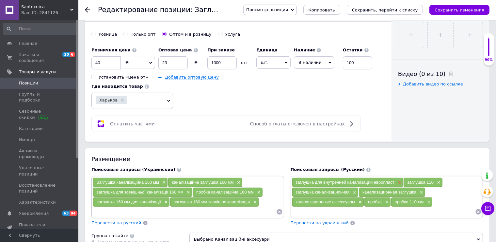
click at [396, 179] on span "×" at bounding box center [398, 182] width 5 height 6
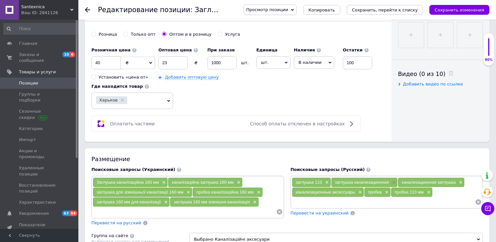
click at [391, 180] on span "×" at bounding box center [393, 182] width 5 height 6
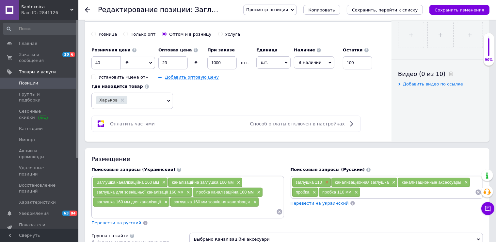
click at [325, 179] on span "×" at bounding box center [326, 182] width 5 height 6
click at [352, 180] on span "×" at bounding box center [354, 182] width 5 height 6
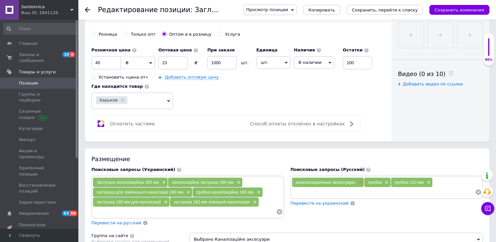
click at [359, 179] on span "×" at bounding box center [359, 182] width 5 height 6
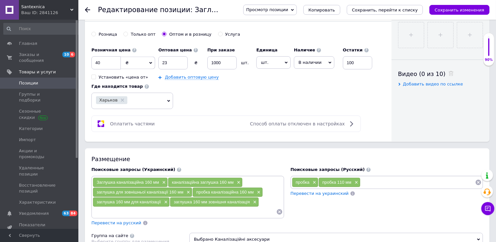
drag, startPoint x: 358, startPoint y: 180, endPoint x: 346, endPoint y: 182, distance: 12.0
click at [357, 180] on div "пробка 110 мм ×" at bounding box center [339, 181] width 41 height 9
click at [356, 180] on span "×" at bounding box center [355, 182] width 5 height 6
click at [314, 181] on span "×" at bounding box center [313, 182] width 5 height 6
click at [305, 180] on input at bounding box center [387, 182] width 190 height 10
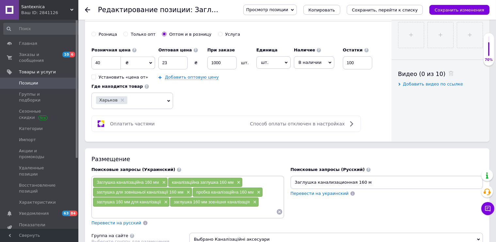
type input "Заглушка канализационная 160 мм"
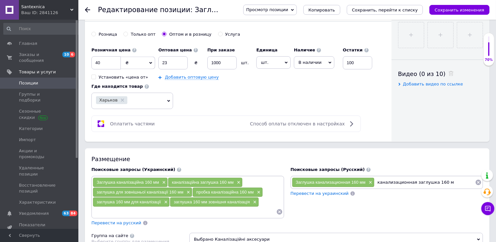
type input "канализационная заглушка 160 мм"
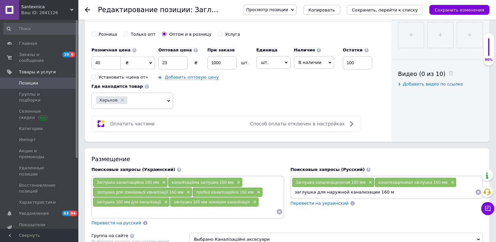
type input "заглушка для наружной канализации 160 мм"
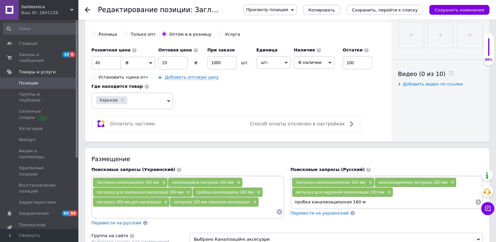
type input "пробка канализационная 160 мм"
type input "заглушка 160 мм для канализации"
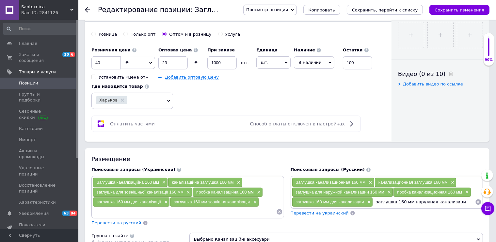
type input "заглушка 160 мм наружная канализация"
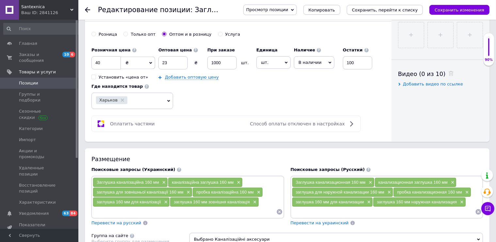
click at [407, 8] on icon "Сохранить, перейти к списку" at bounding box center [385, 10] width 66 height 5
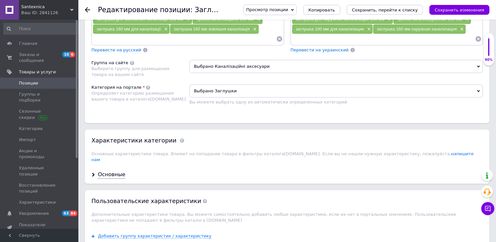
scroll to position [518, 0]
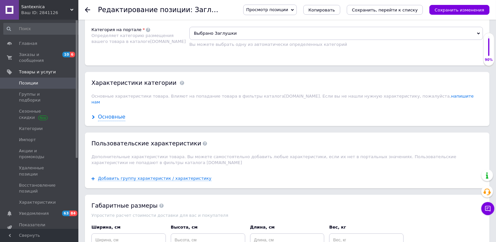
click at [113, 113] on div "Основные" at bounding box center [111, 117] width 27 height 8
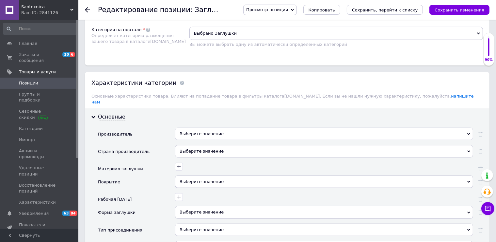
click at [193, 127] on div "Выберите значение" at bounding box center [324, 133] width 298 height 12
click at [144, 127] on div "Производитель" at bounding box center [136, 135] width 77 height 17
click at [185, 145] on div "Выберите значение" at bounding box center [324, 151] width 298 height 12
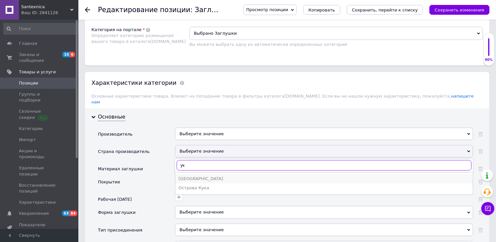
type input "ук"
click at [196, 175] on div "[GEOGRAPHIC_DATA]" at bounding box center [324, 178] width 291 height 6
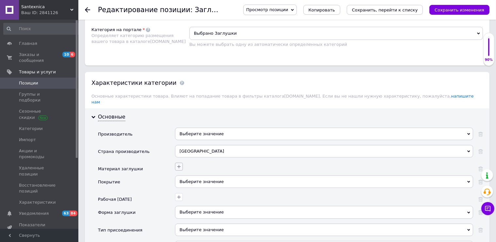
click at [178, 164] on icon "button" at bounding box center [178, 166] width 5 height 5
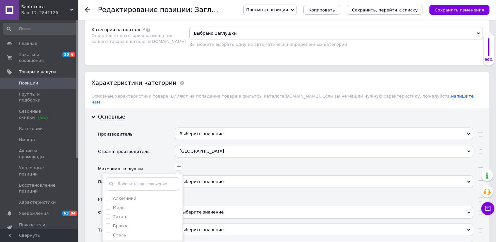
scroll to position [575, 0]
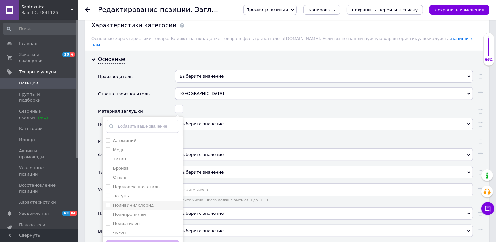
click at [109, 202] on input "Поливинилхлорид" at bounding box center [108, 204] width 4 height 4
checkbox input "true"
click at [141, 232] on button "Сохранить" at bounding box center [143, 246] width 74 height 13
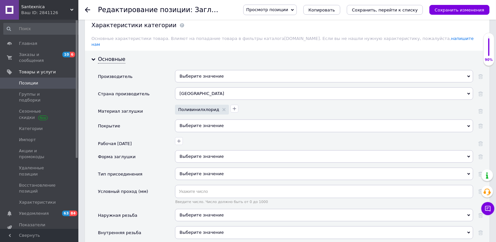
drag, startPoint x: 190, startPoint y: 118, endPoint x: 190, endPoint y: 115, distance: 3.6
click at [190, 119] on div "Выберите значение" at bounding box center [324, 125] width 298 height 12
drag, startPoint x: 158, startPoint y: 110, endPoint x: 156, endPoint y: 125, distance: 15.1
click at [158, 110] on div "Материал заглушки" at bounding box center [136, 112] width 77 height 15
click at [180, 138] on icon "button" at bounding box center [178, 140] width 5 height 5
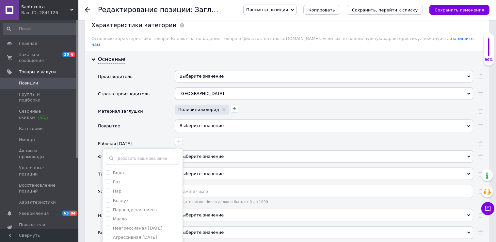
scroll to position [633, 0]
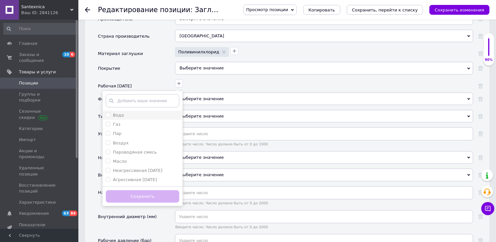
click at [109, 112] on input "Вода" at bounding box center [108, 114] width 4 height 4
checkbox input "true"
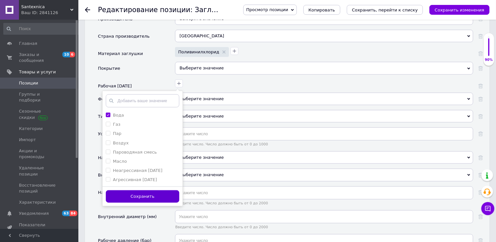
click at [141, 190] on button "Сохранить" at bounding box center [143, 196] width 74 height 13
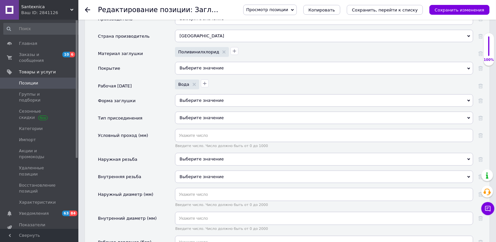
click at [192, 94] on div "Выберите значение" at bounding box center [324, 100] width 298 height 12
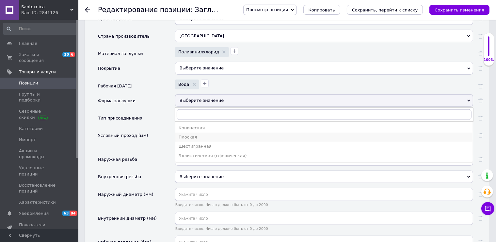
click at [192, 134] on div "Плоская" at bounding box center [324, 137] width 291 height 6
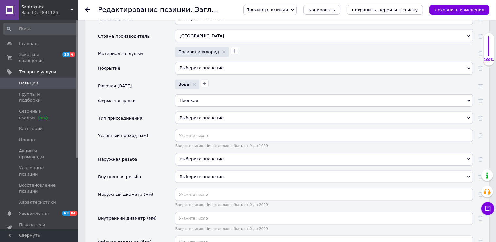
click at [203, 111] on div "Выберите значение" at bounding box center [324, 117] width 298 height 12
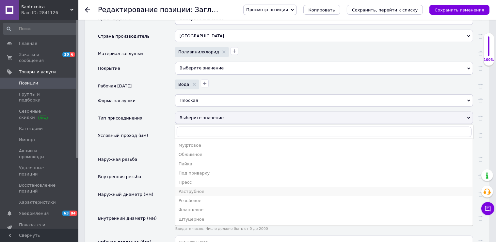
click at [197, 187] on li "Раструбное" at bounding box center [324, 191] width 298 height 9
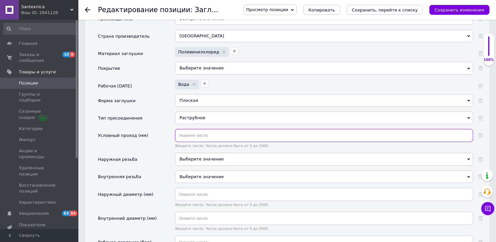
click at [186, 129] on input "text" at bounding box center [324, 135] width 298 height 13
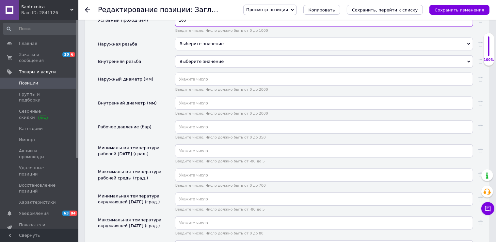
scroll to position [805, 0]
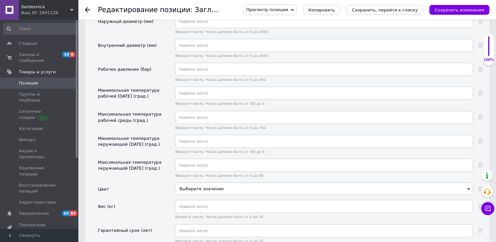
type input "160"
click at [195, 182] on div "Выберите значение" at bounding box center [324, 188] width 298 height 12
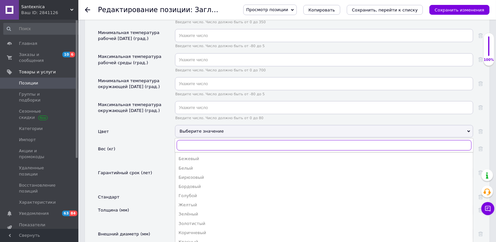
scroll to position [58, 0]
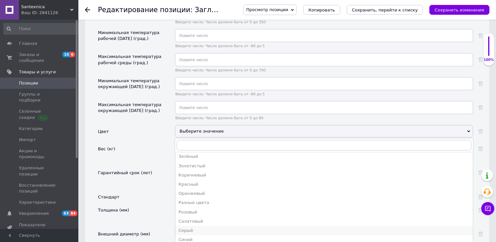
click at [191, 227] on div "Серый" at bounding box center [324, 230] width 291 height 6
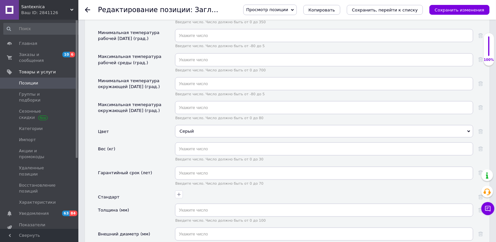
click at [190, 125] on div "Серый" at bounding box center [324, 131] width 298 height 12
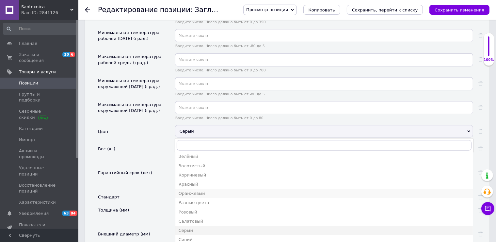
click at [192, 190] on div "Оранжевый" at bounding box center [324, 193] width 291 height 6
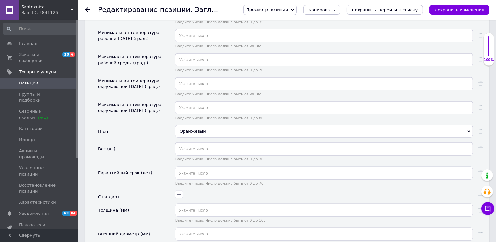
scroll to position [920, 0]
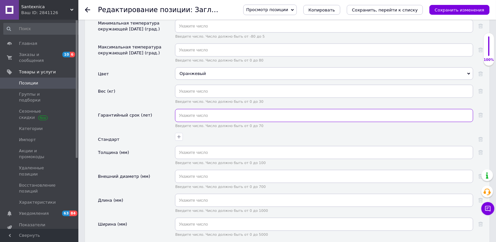
click at [192, 109] on input "text" at bounding box center [324, 115] width 298 height 13
drag, startPoint x: 183, startPoint y: 105, endPoint x: 172, endPoint y: 109, distance: 12.4
click at [177, 109] on input "1" at bounding box center [324, 115] width 298 height 13
type input "3"
click at [181, 134] on icon "button" at bounding box center [178, 136] width 5 height 5
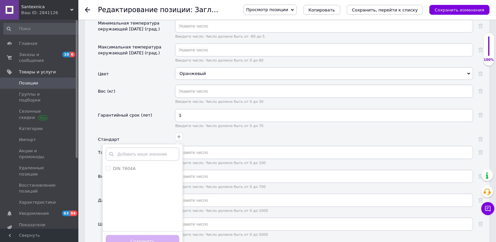
click at [150, 111] on div "Гарантийный срок (лет)" at bounding box center [136, 121] width 77 height 24
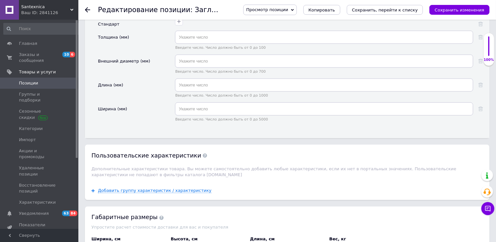
scroll to position [1093, 0]
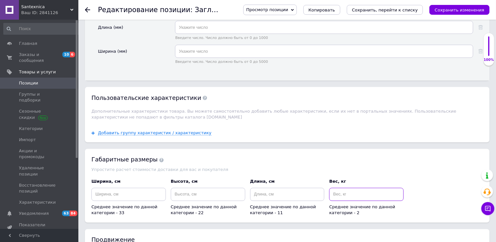
drag, startPoint x: 343, startPoint y: 181, endPoint x: 346, endPoint y: 181, distance: 3.6
click at [345, 188] on input at bounding box center [366, 194] width 75 height 13
type input "0.3"
click at [103, 188] on input at bounding box center [129, 194] width 75 height 13
type input "165"
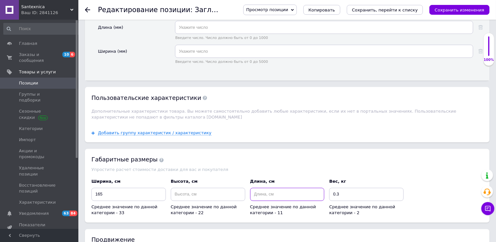
drag, startPoint x: 255, startPoint y: 187, endPoint x: 249, endPoint y: 185, distance: 6.0
click at [256, 188] on input at bounding box center [287, 194] width 75 height 13
type input "165"
click at [186, 188] on input at bounding box center [208, 194] width 75 height 13
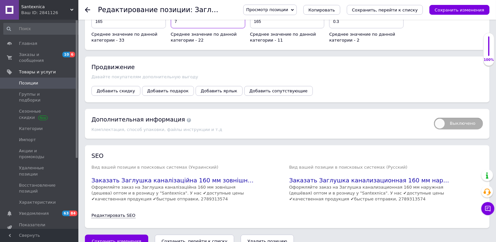
scroll to position [1270, 0]
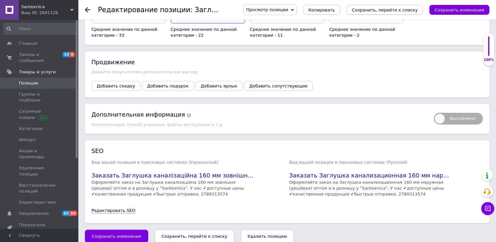
type input "7"
click at [389, 9] on icon "Сохранить, перейти к списку" at bounding box center [385, 10] width 66 height 5
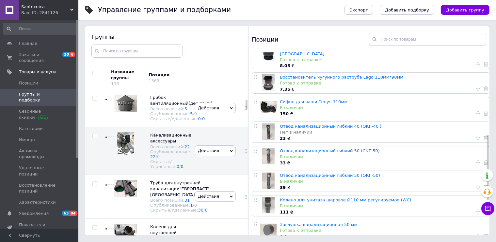
scroll to position [328, 0]
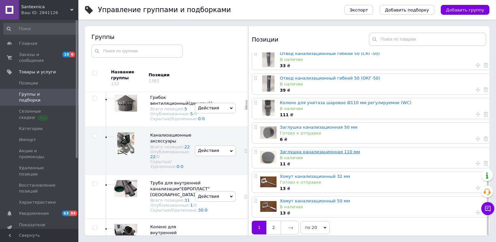
click at [315, 149] on link "Заглушка канализационная 110 мм" at bounding box center [320, 151] width 80 height 5
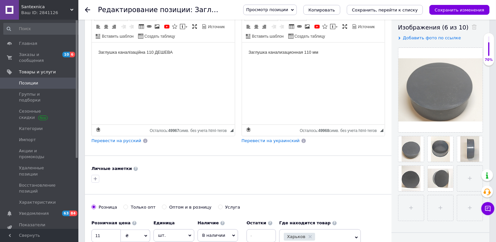
scroll to position [230, 0]
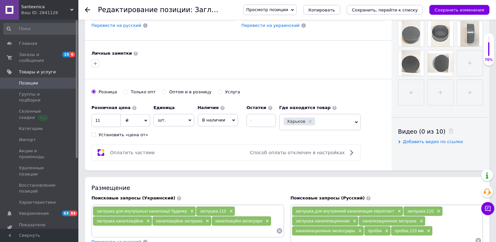
click at [124, 89] on input "Только опт" at bounding box center [126, 91] width 4 height 4
radio input "true"
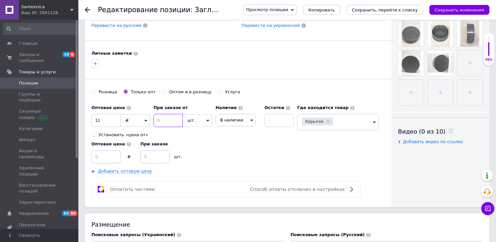
click at [168, 119] on input at bounding box center [168, 120] width 29 height 13
type input "5.50"
click at [162, 89] on input "Оптом и в розницу" at bounding box center [164, 91] width 4 height 4
radio input "true"
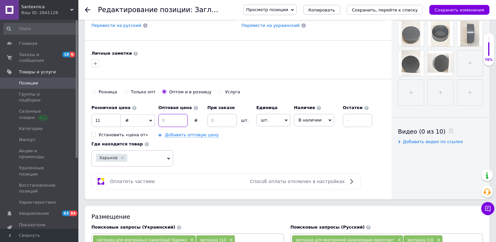
click at [172, 118] on input at bounding box center [173, 120] width 29 height 13
type input "5.50"
click at [215, 117] on input at bounding box center [222, 120] width 29 height 13
type input "1000"
click at [354, 117] on input at bounding box center [357, 120] width 29 height 13
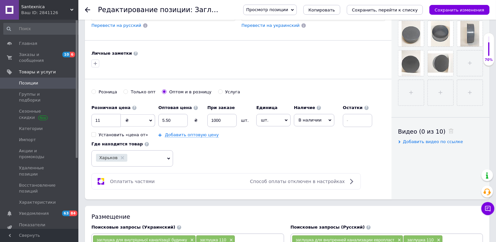
click at [322, 116] on span "В наличии" at bounding box center [314, 120] width 41 height 12
click at [354, 117] on input at bounding box center [357, 120] width 29 height 13
type input "500"
click at [383, 8] on icon "Сохранить, перейти к списку" at bounding box center [385, 10] width 66 height 5
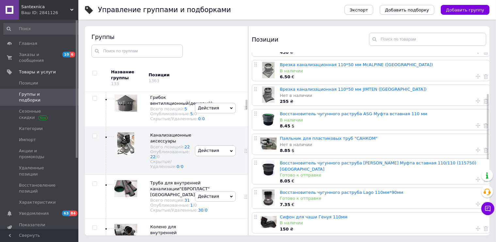
scroll to position [328, 0]
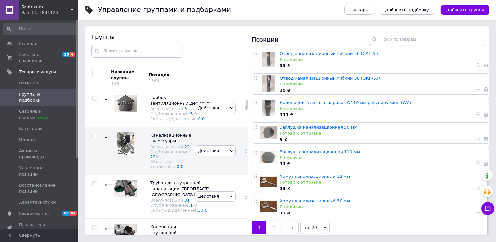
click at [312, 125] on link "Заглушка канализационная 50 мм" at bounding box center [318, 127] width 77 height 5
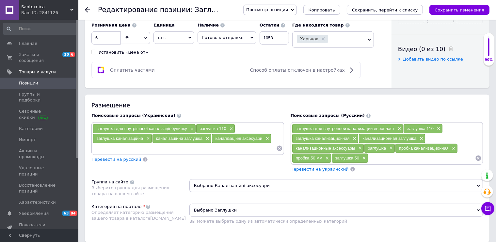
scroll to position [197, 0]
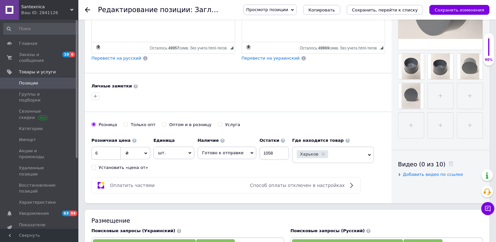
click at [162, 122] on input "Оптом и в розницу" at bounding box center [164, 124] width 4 height 4
radio input "true"
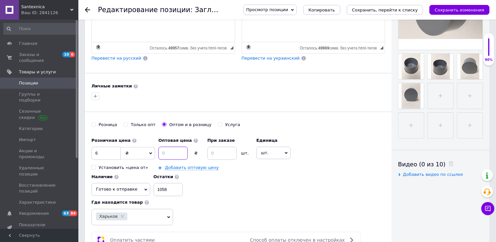
drag, startPoint x: 171, startPoint y: 151, endPoint x: 177, endPoint y: 150, distance: 6.0
click at [172, 151] on input at bounding box center [173, 152] width 29 height 13
type input "3"
click at [220, 149] on input at bounding box center [222, 152] width 29 height 13
drag, startPoint x: 220, startPoint y: 152, endPoint x: 190, endPoint y: 152, distance: 30.1
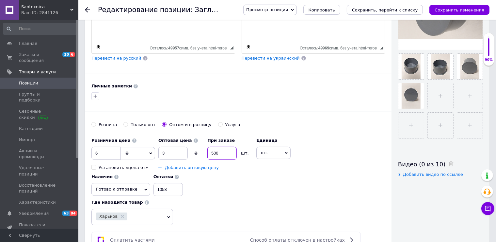
click at [208, 151] on input "500" at bounding box center [222, 152] width 29 height 13
type input "1000"
drag, startPoint x: 367, startPoint y: 151, endPoint x: 338, endPoint y: 154, distance: 28.9
click at [183, 183] on input "1058" at bounding box center [168, 189] width 29 height 13
type input "500"
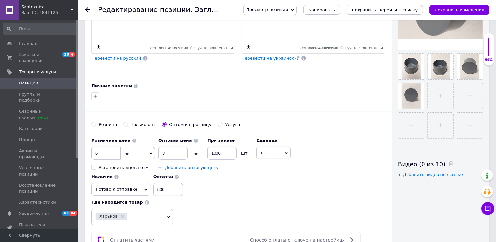
click at [288, 175] on div "Розничная цена 6 ₴ $ € CHF £ ¥ PLN ₸ MDL HUF KGS CN¥ TRY ₩ lei Установить «цена…" at bounding box center [239, 179] width 294 height 91
click at [380, 11] on icon "Сохранить, перейти к списку" at bounding box center [385, 10] width 66 height 5
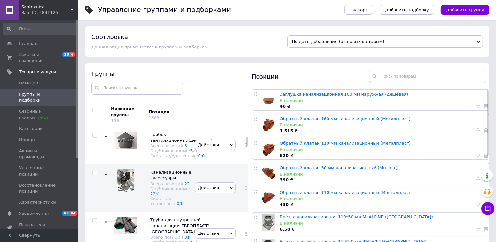
click at [321, 93] on link "Заглушка канализационная 160 мм наружная (дешёвая)" at bounding box center [344, 94] width 128 height 5
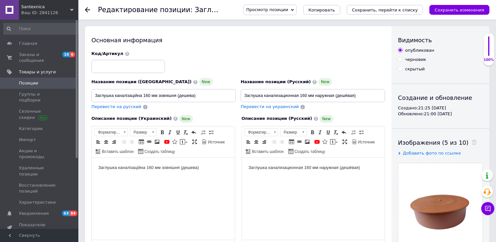
click at [88, 7] on icon at bounding box center [87, 9] width 5 height 5
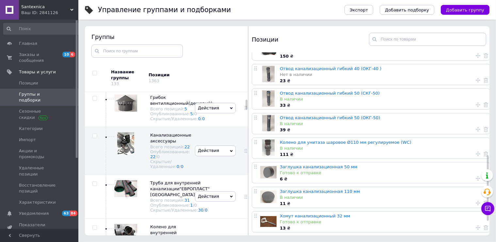
scroll to position [328, 0]
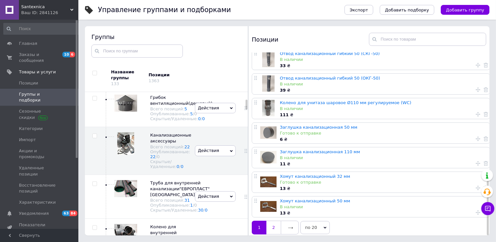
click at [275, 220] on link "2" at bounding box center [274, 227] width 14 height 14
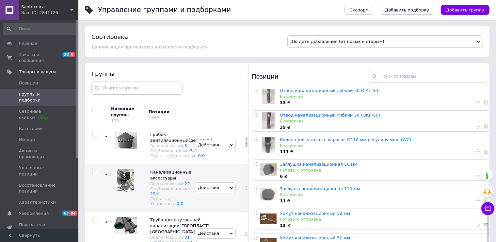
scroll to position [0, 0]
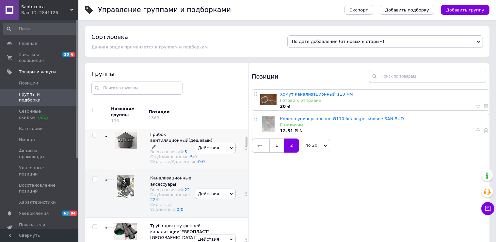
click at [165, 142] on span "Грибок вентиляционный(дешевый)" at bounding box center [181, 137] width 62 height 11
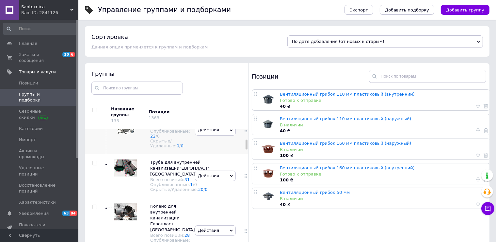
scroll to position [134, 0]
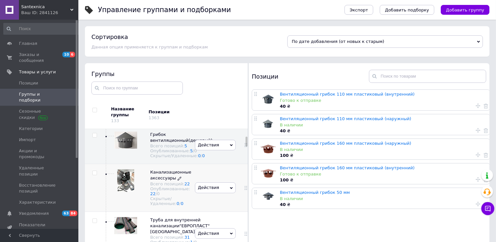
click at [164, 180] on span "Канализационные аксессуары" at bounding box center [170, 174] width 41 height 11
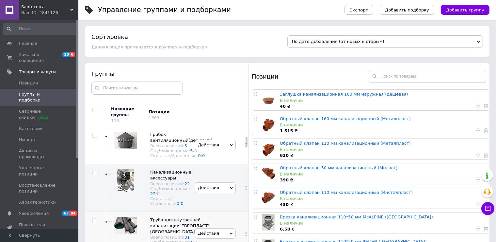
scroll to position [192, 0]
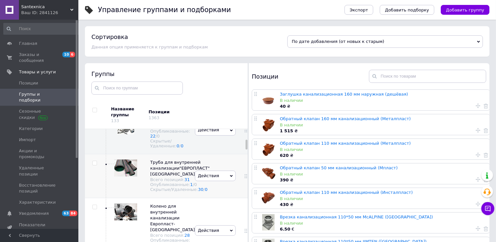
click at [154, 176] on span "Труба для внутренней канализации"ЕВРОПЛАСТ"[GEOGRAPHIC_DATA]" at bounding box center [179, 167] width 59 height 17
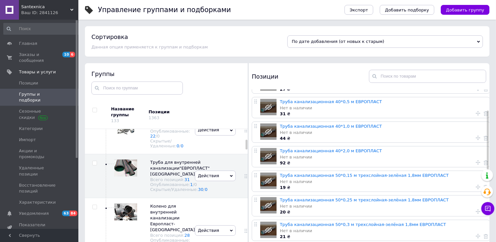
scroll to position [288, 0]
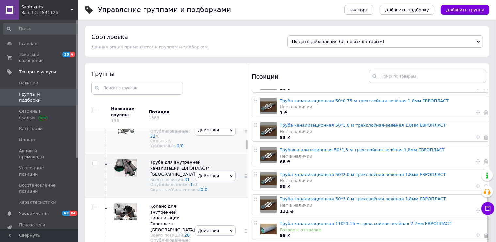
click at [158, 123] on span "Канализационные аксессуары" at bounding box center [170, 117] width 41 height 11
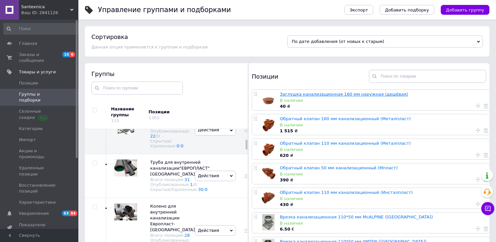
click at [312, 94] on link "Заглушка канализационная 160 мм наружная (дешёвая)" at bounding box center [344, 94] width 128 height 5
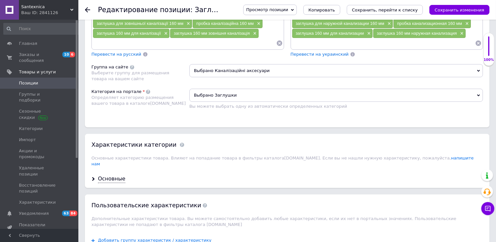
scroll to position [398, 0]
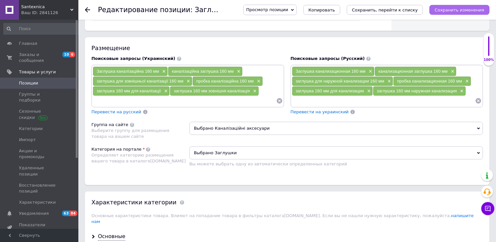
click at [460, 9] on icon "Сохранить изменения" at bounding box center [460, 10] width 50 height 5
click at [381, 10] on icon "Сохранить, перейти к списку" at bounding box center [385, 10] width 66 height 5
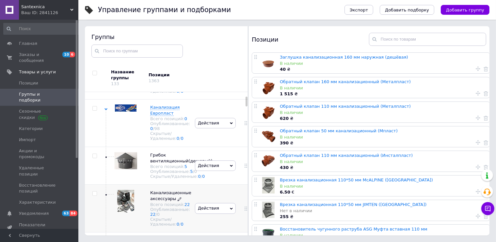
scroll to position [134, 0]
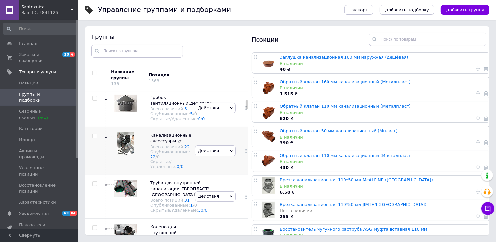
click at [154, 143] on span "Канализационные аксессуары" at bounding box center [170, 137] width 41 height 11
click at [304, 57] on link "Заглушка канализационная 160 мм наружная (дешёвая)" at bounding box center [344, 57] width 128 height 5
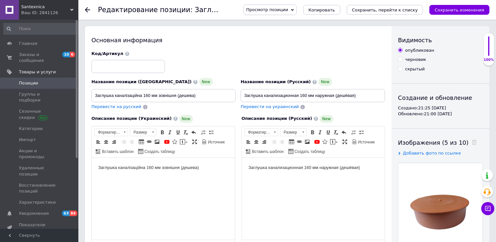
click at [87, 8] on use at bounding box center [87, 9] width 5 height 5
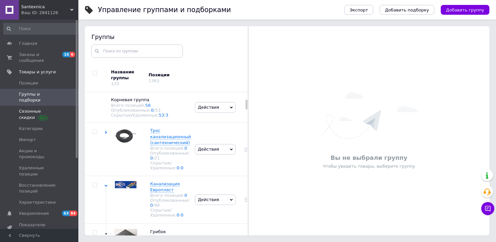
scroll to position [134, 0]
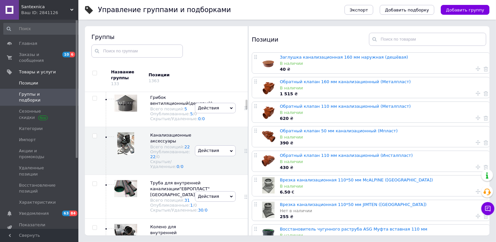
click at [28, 80] on span "Позиции" at bounding box center [28, 83] width 19 height 6
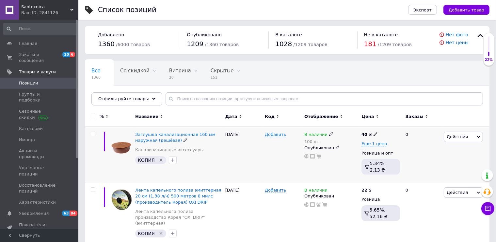
click at [92, 134] on input "checkbox" at bounding box center [93, 134] width 4 height 4
checkbox input "true"
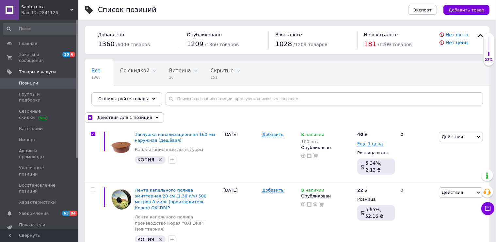
click at [427, 8] on span "Экспорт" at bounding box center [423, 10] width 18 height 5
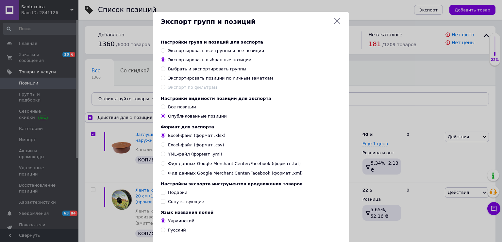
scroll to position [45, 0]
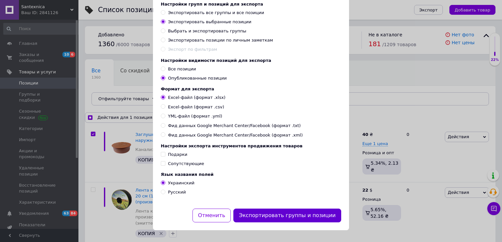
click at [274, 214] on button "Экспортировать группы и позиции" at bounding box center [287, 215] width 108 height 14
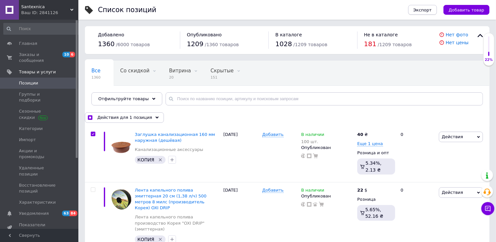
click at [432, 10] on span "Экспорт" at bounding box center [423, 10] width 18 height 5
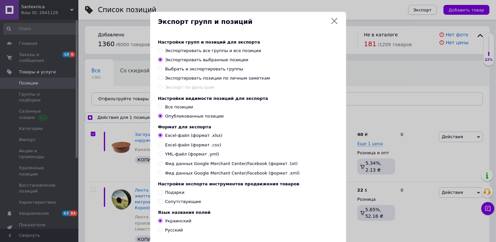
checkbox input "true"
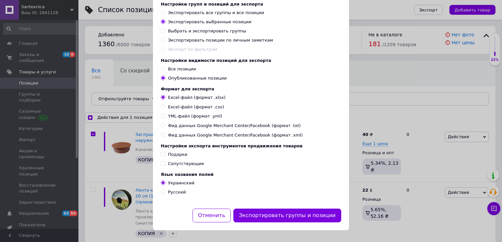
click at [161, 192] on input "Русский" at bounding box center [163, 191] width 4 height 4
radio input "true"
checkbox input "true"
click at [162, 184] on input "Украинский" at bounding box center [163, 182] width 4 height 4
radio input "true"
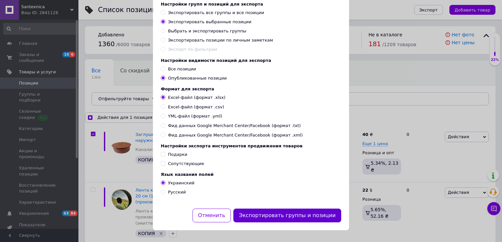
click at [267, 215] on button "Экспортировать группы и позиции" at bounding box center [287, 215] width 108 height 14
checkbox input "true"
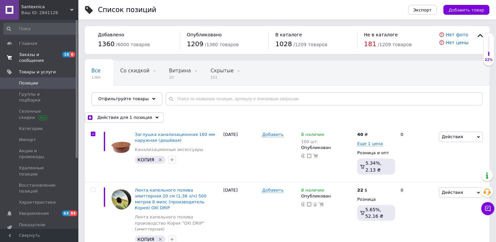
click at [19, 52] on span at bounding box center [9, 58] width 19 height 12
